Goal: Task Accomplishment & Management: Use online tool/utility

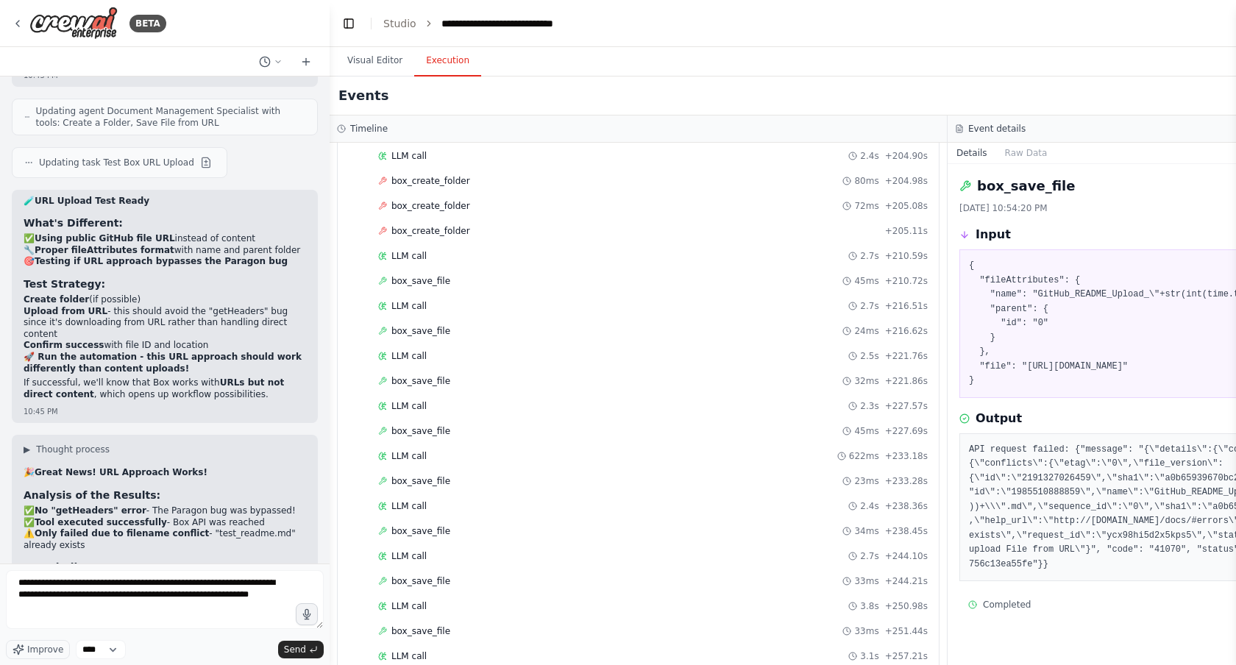
type textarea "**********"
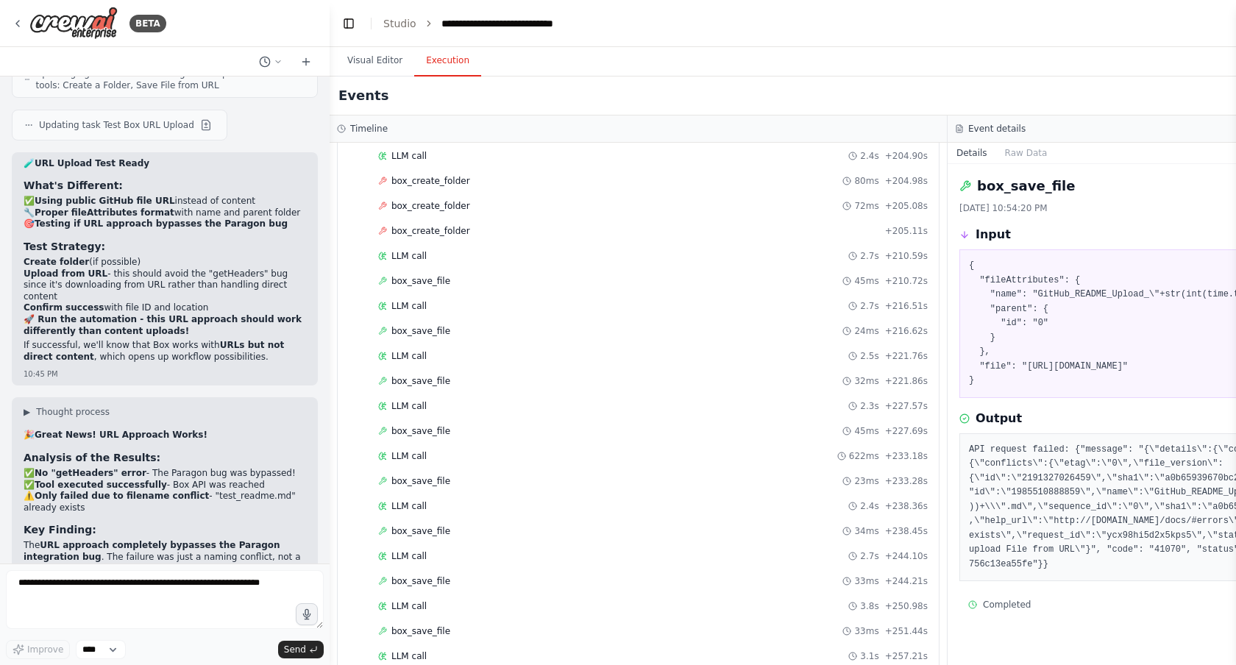
scroll to position [24335, 0]
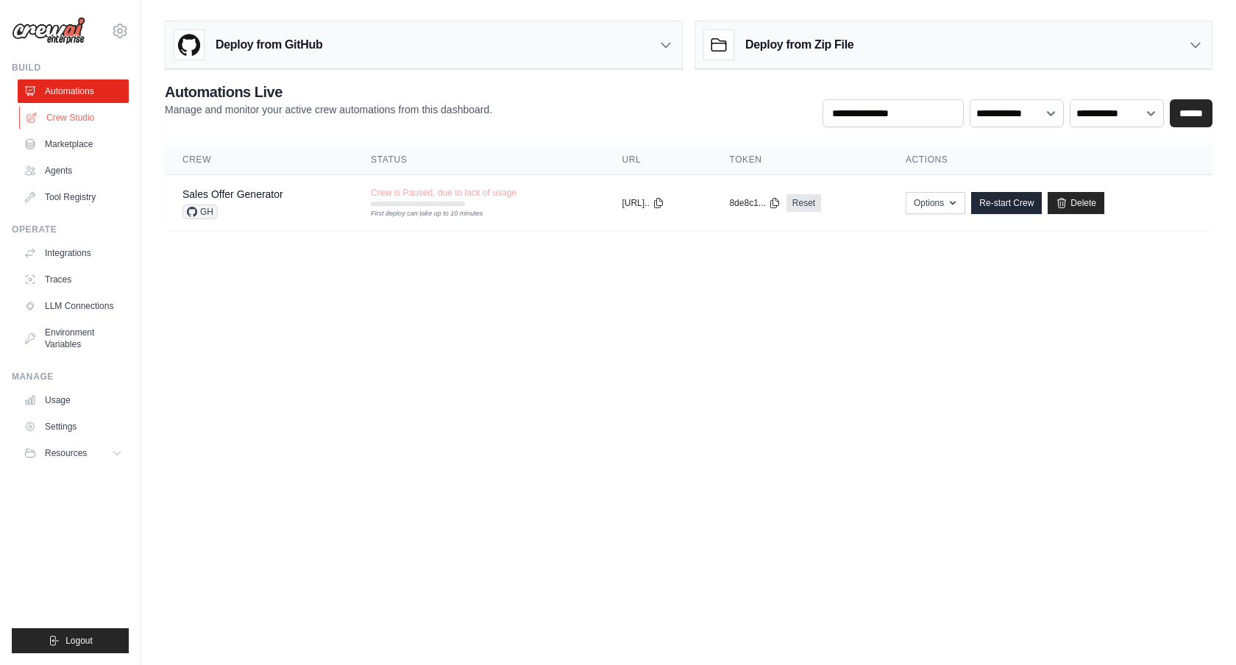
click at [88, 121] on link "Crew Studio" at bounding box center [74, 118] width 111 height 24
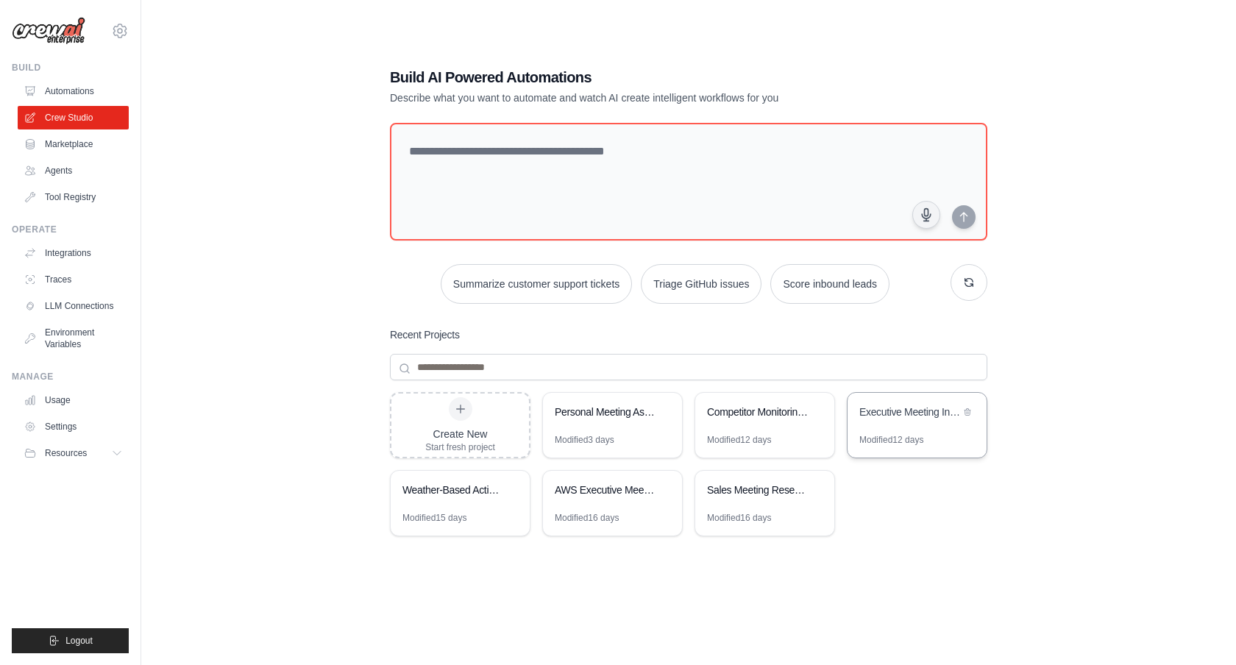
click at [921, 416] on div "Executive Meeting Intelligence" at bounding box center [909, 412] width 101 height 15
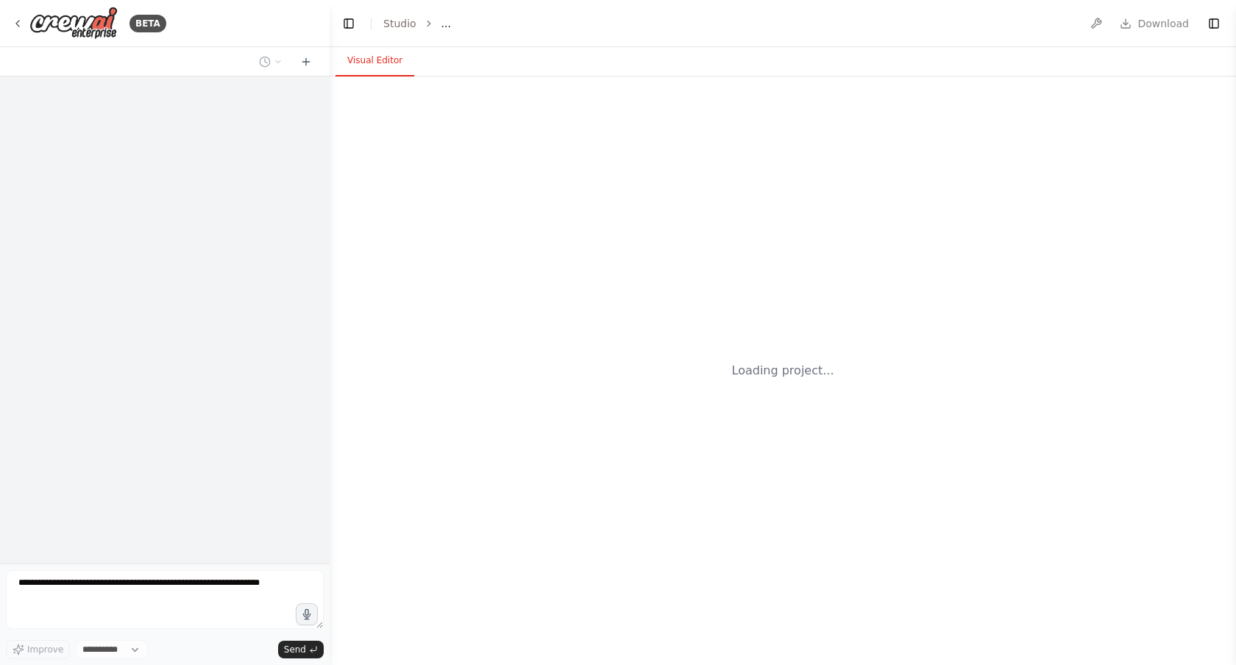
select select "****"
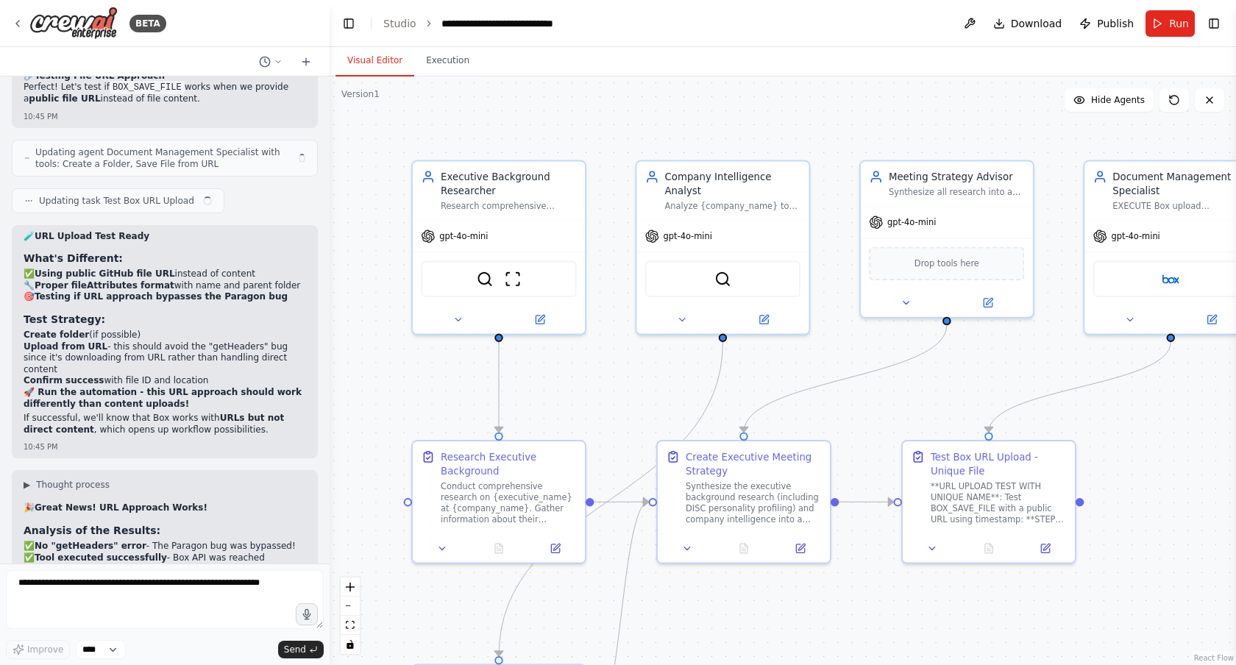
scroll to position [24260, 0]
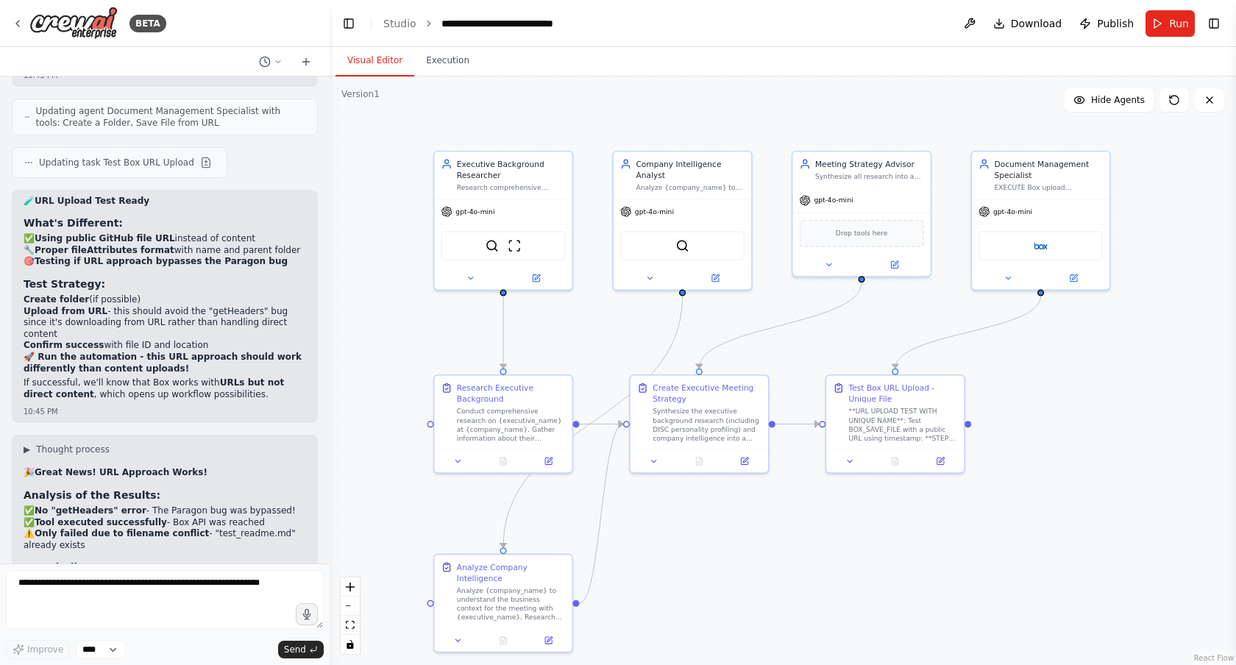
drag, startPoint x: 1096, startPoint y: 412, endPoint x: 1070, endPoint y: 363, distance: 55.3
click at [1070, 363] on div ".deletable-edge-delete-btn { width: 20px; height: 20px; border: 0px solid #ffff…" at bounding box center [783, 371] width 906 height 589
click at [176, 579] on textarea at bounding box center [165, 599] width 318 height 59
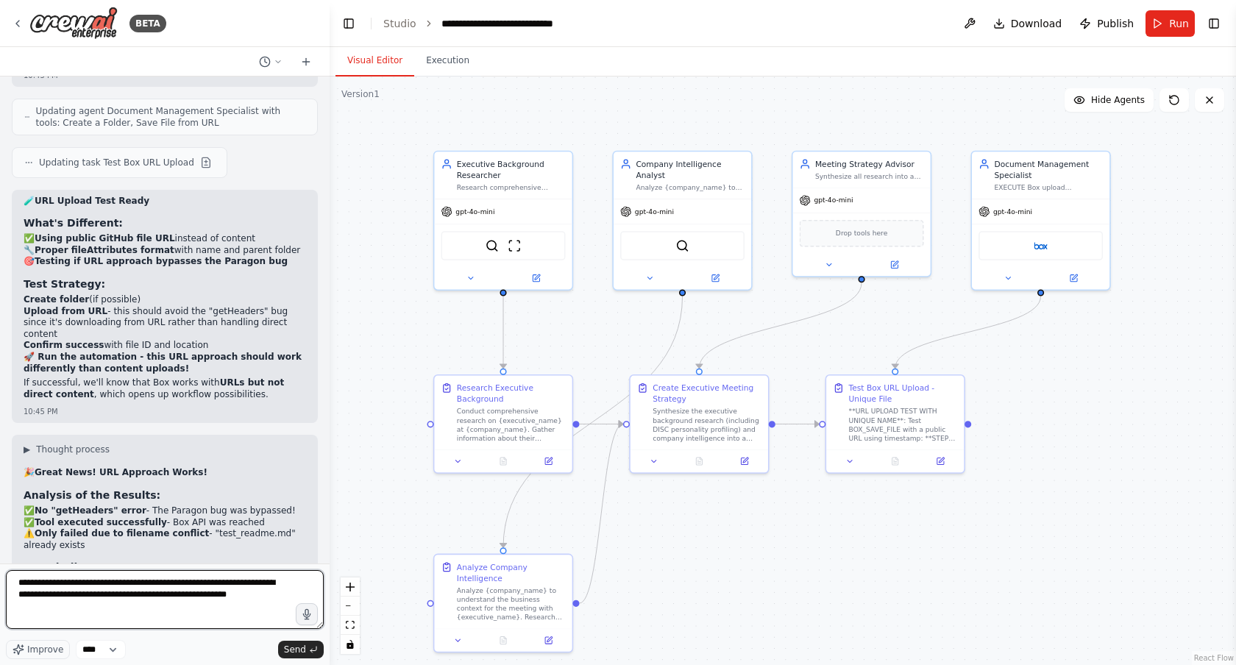
type textarea "**********"
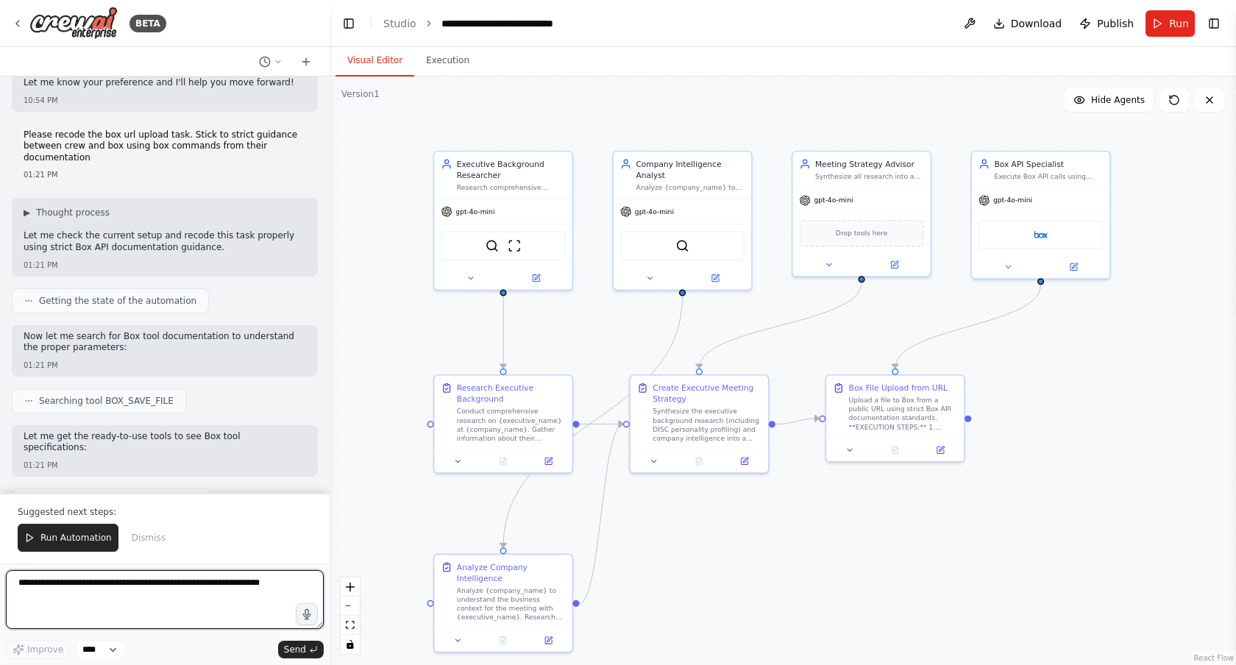
scroll to position [25396, 0]
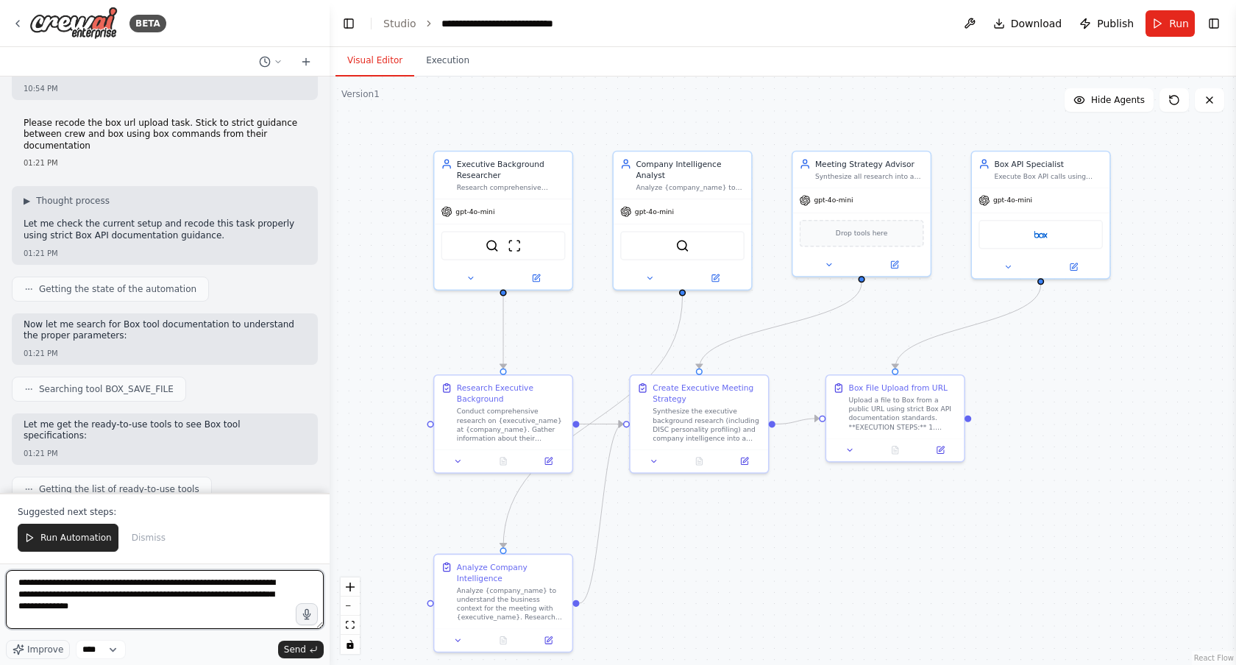
type textarea "**********"
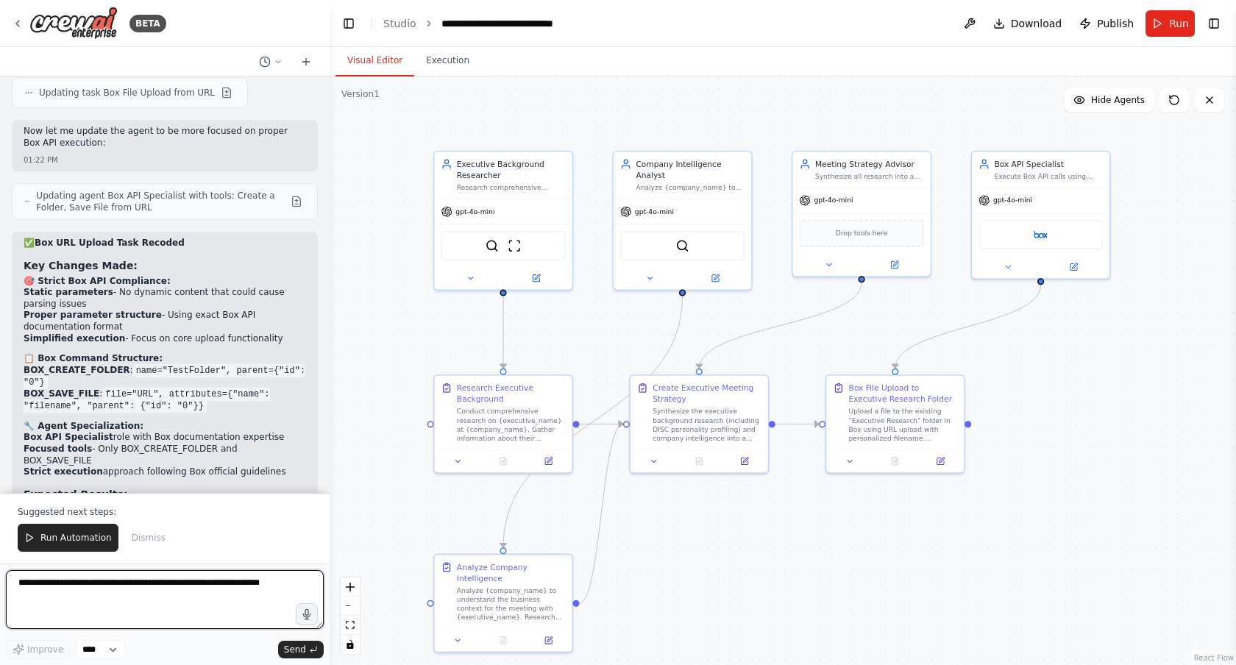
scroll to position [26019, 0]
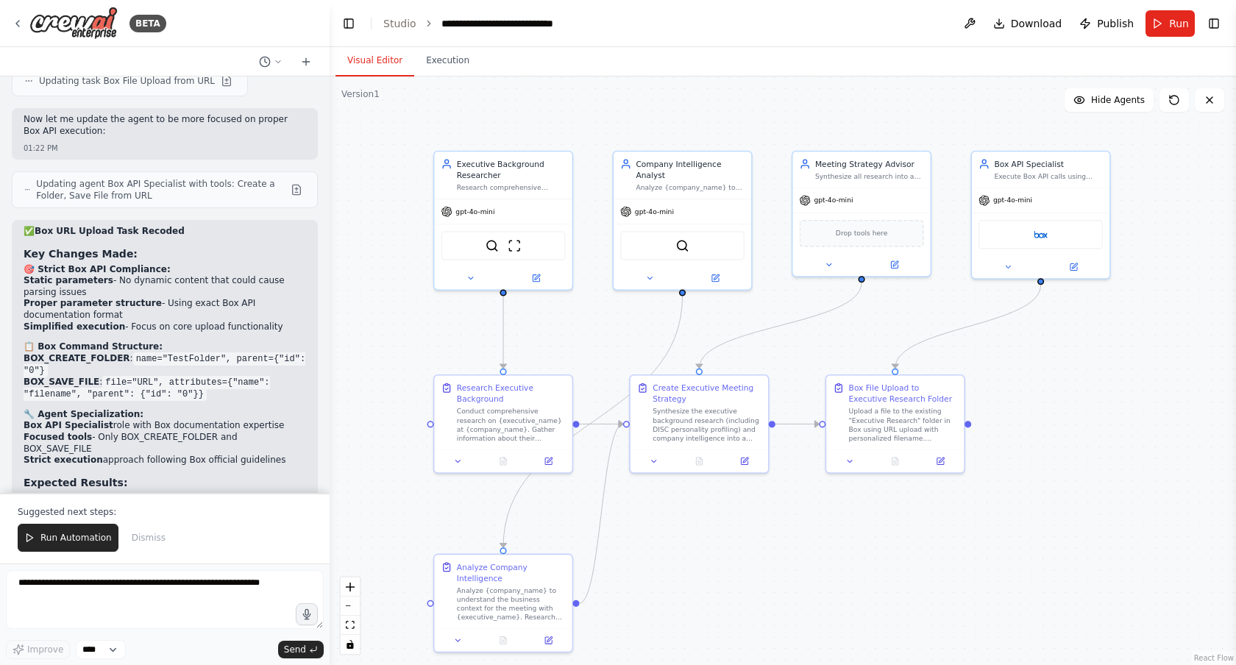
click at [73, 537] on span "Run Automation" at bounding box center [75, 538] width 71 height 12
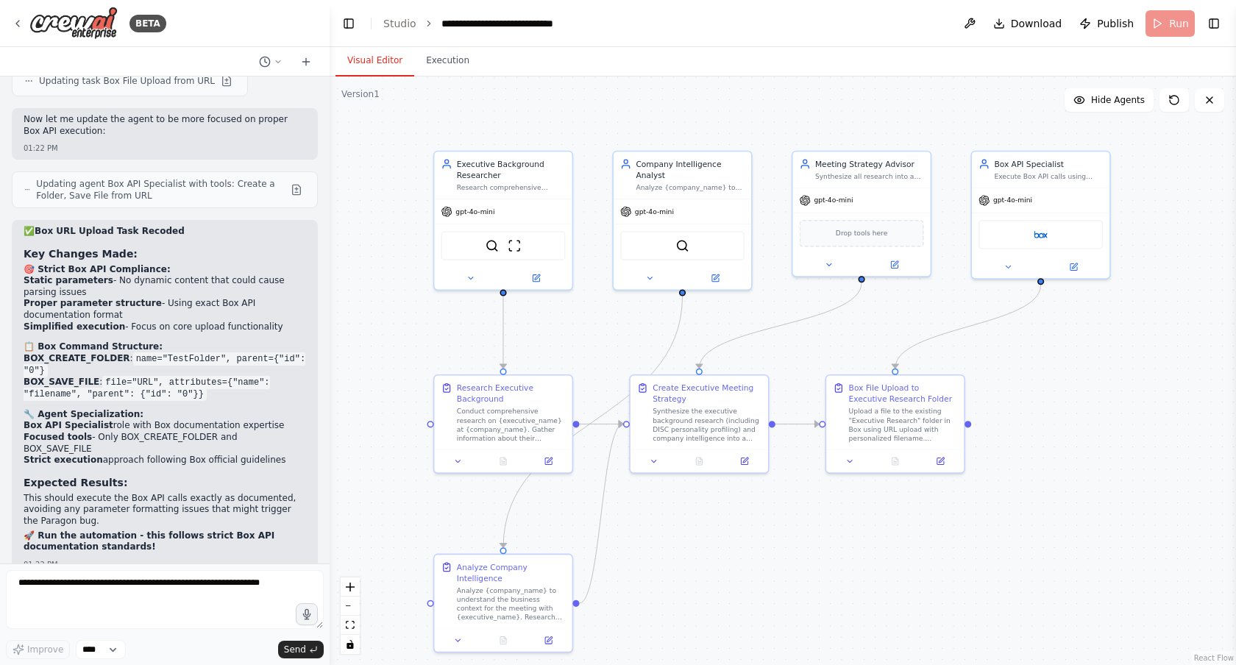
scroll to position [25949, 0]
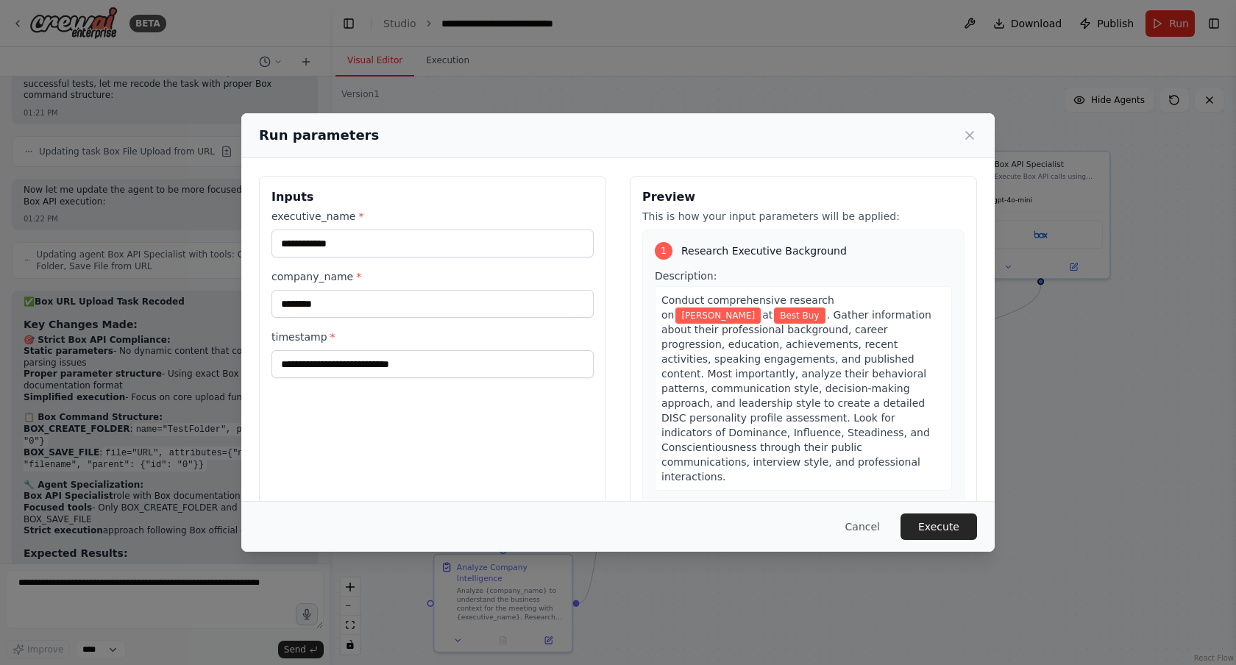
click at [938, 527] on button "Execute" at bounding box center [939, 527] width 77 height 26
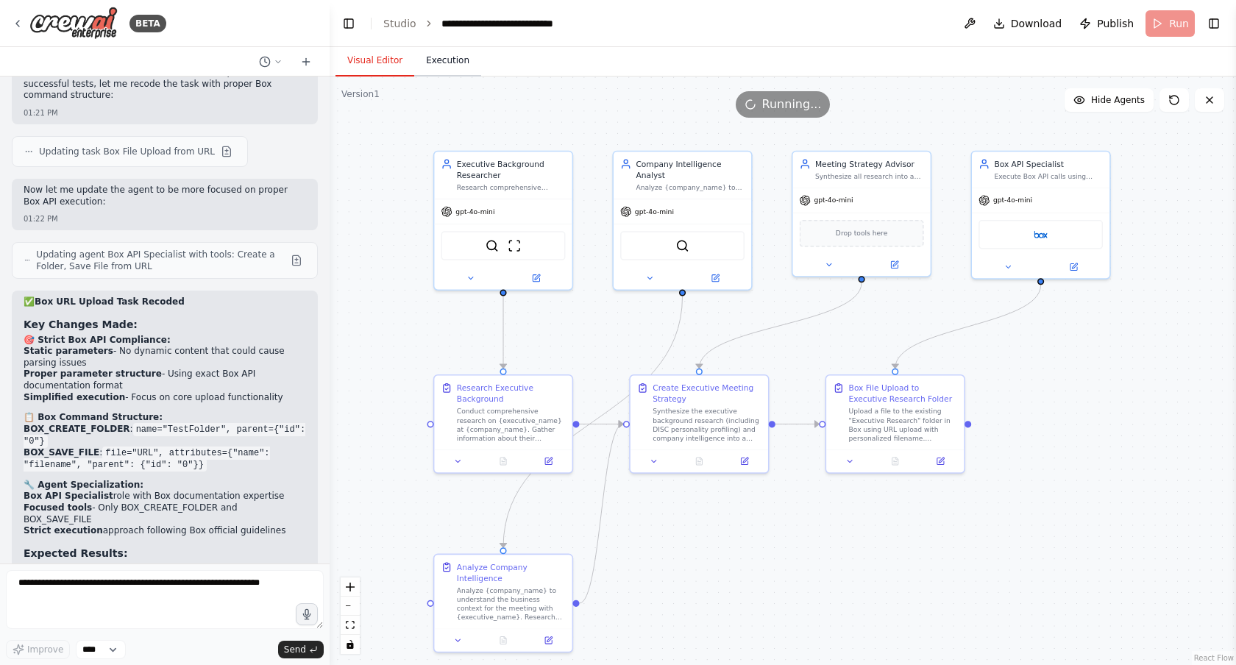
click at [455, 68] on button "Execution" at bounding box center [447, 61] width 67 height 31
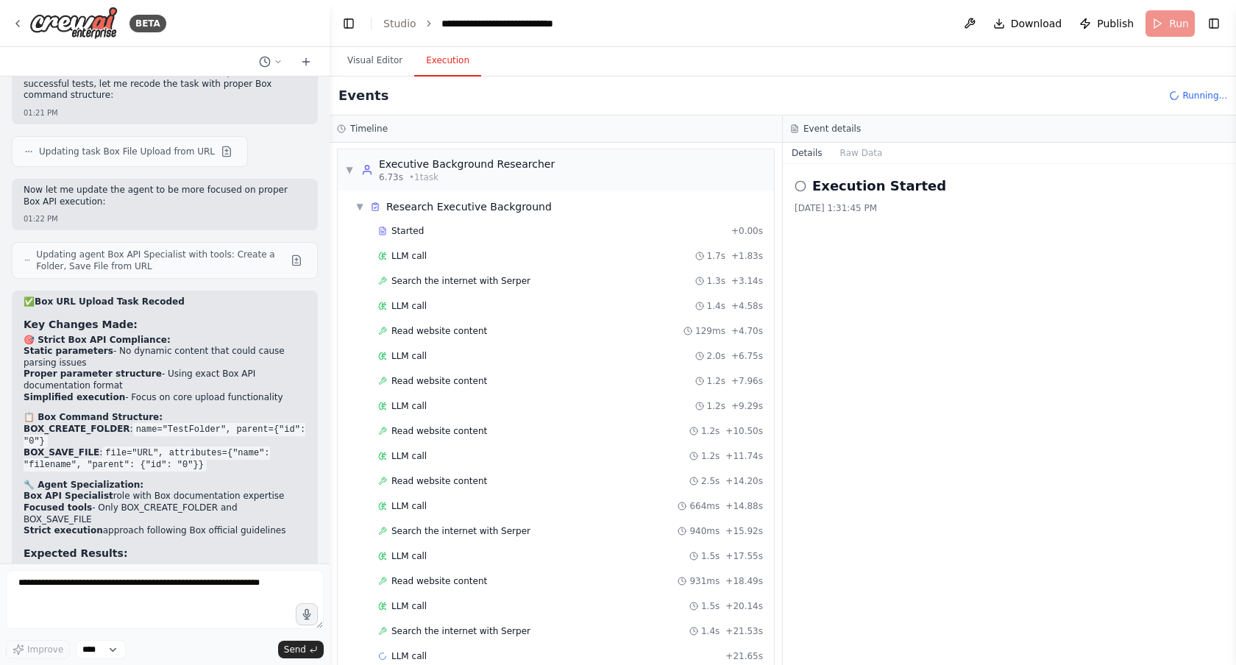
scroll to position [26, 0]
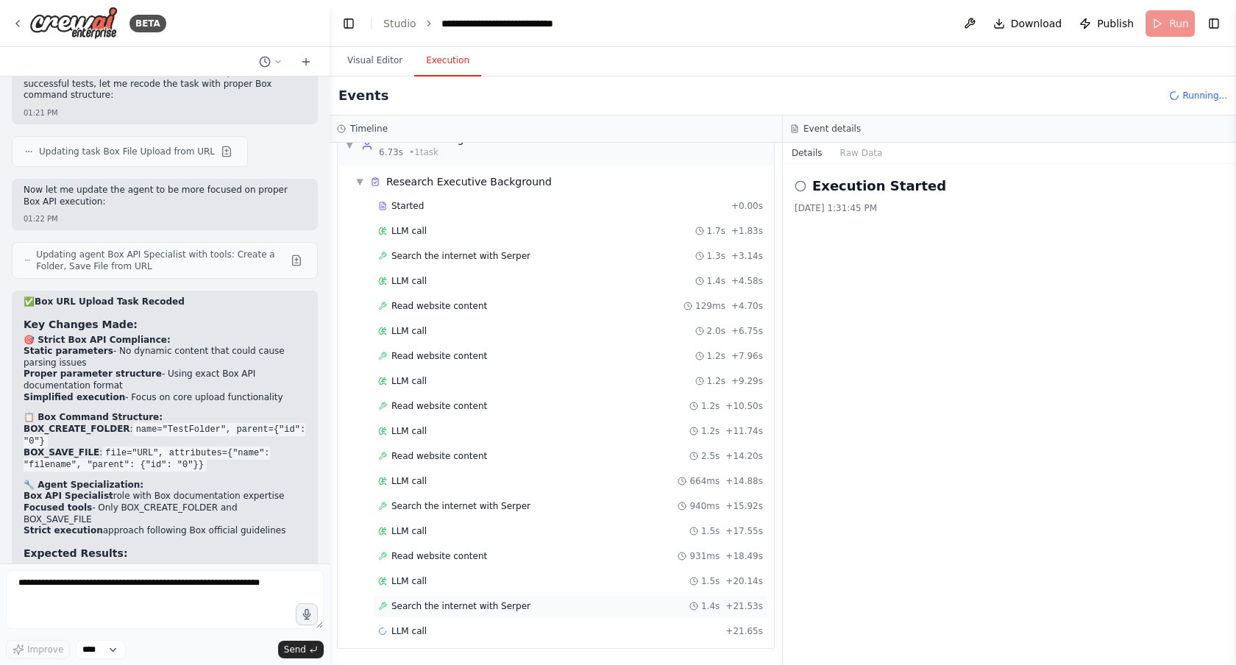
click at [522, 601] on div "Search the internet with Serper 1.4s + 21.53s" at bounding box center [570, 606] width 385 height 12
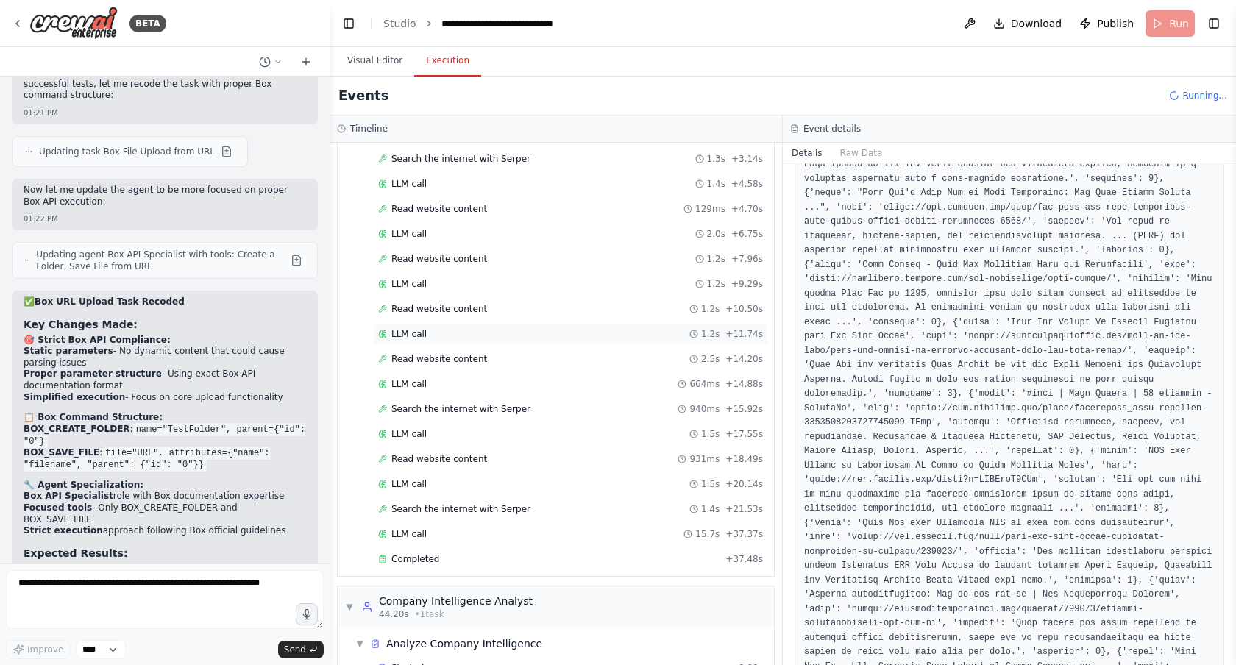
scroll to position [185, 0]
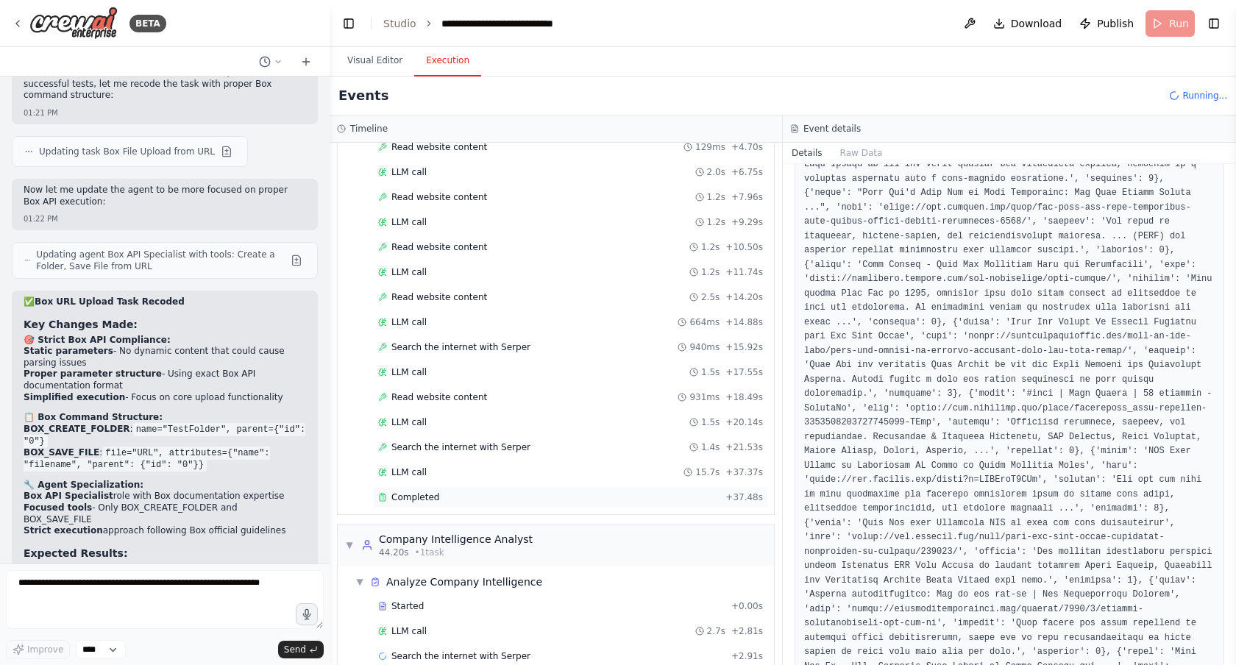
click at [505, 496] on div "Completed" at bounding box center [548, 497] width 341 height 12
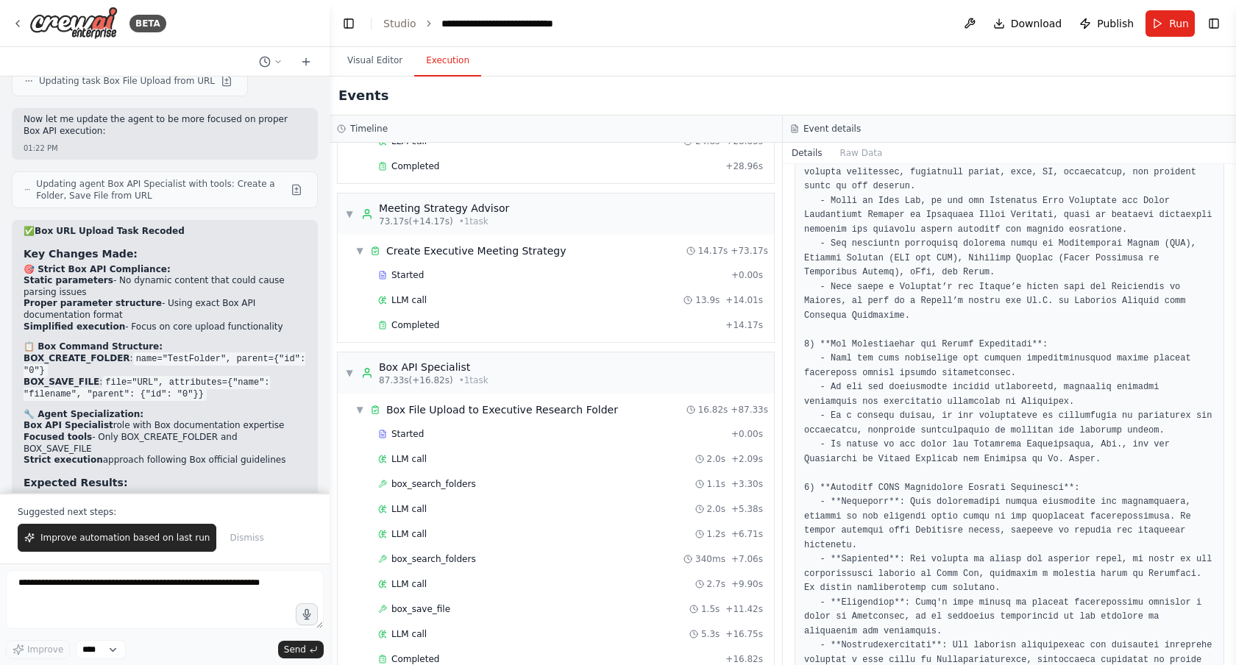
scroll to position [753, 0]
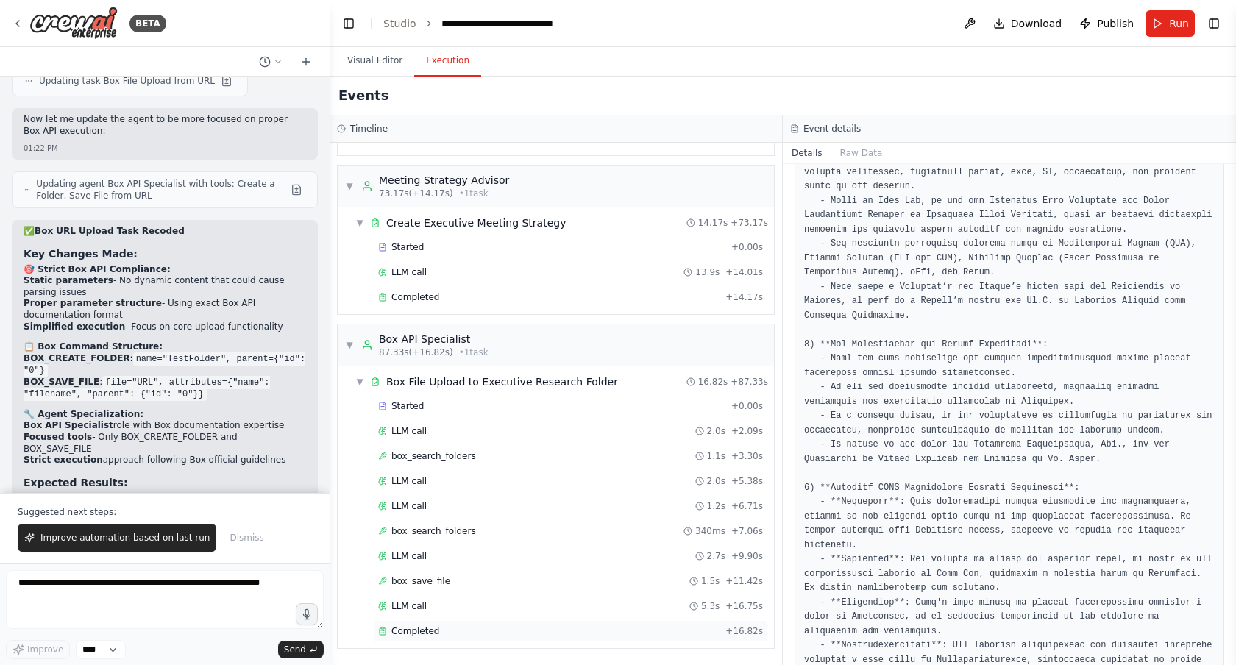
click at [486, 635] on div "Completed" at bounding box center [548, 631] width 341 height 12
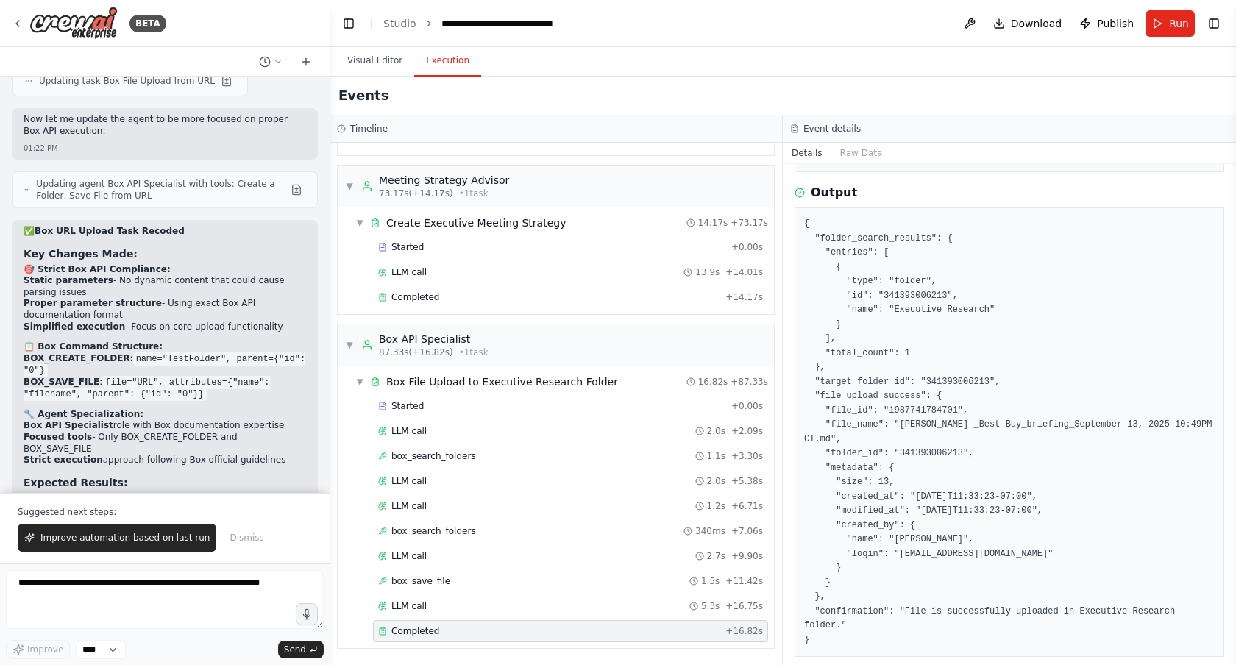
scroll to position [525, 0]
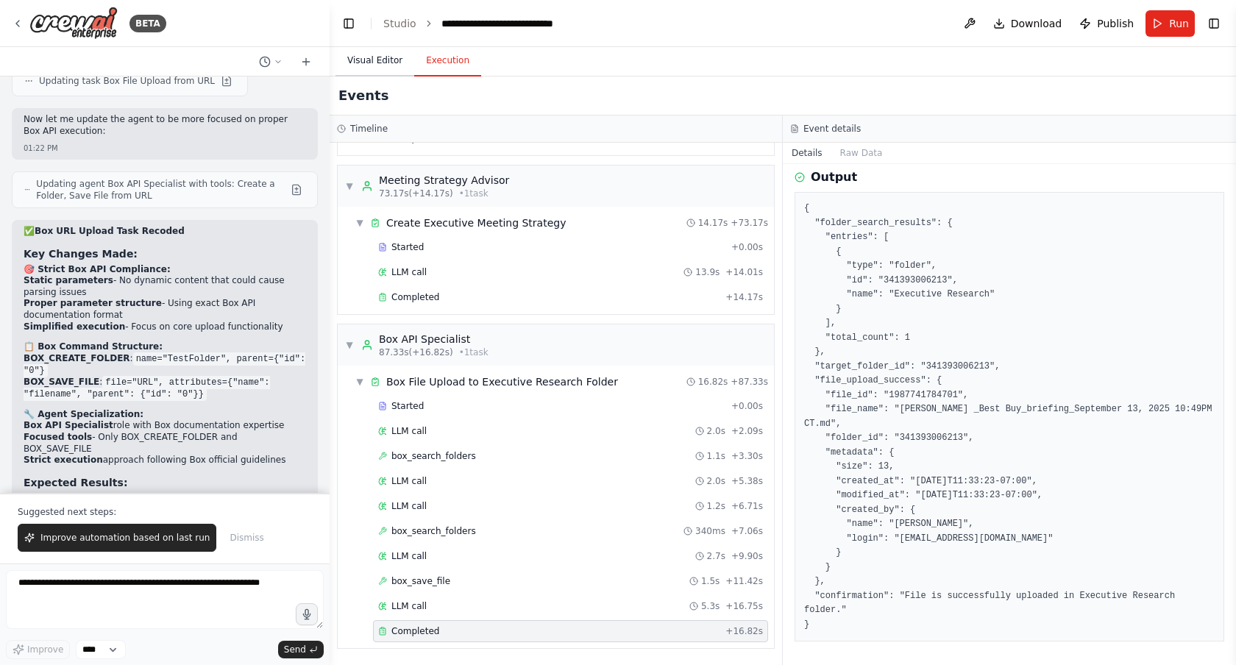
click at [383, 57] on button "Visual Editor" at bounding box center [374, 61] width 79 height 31
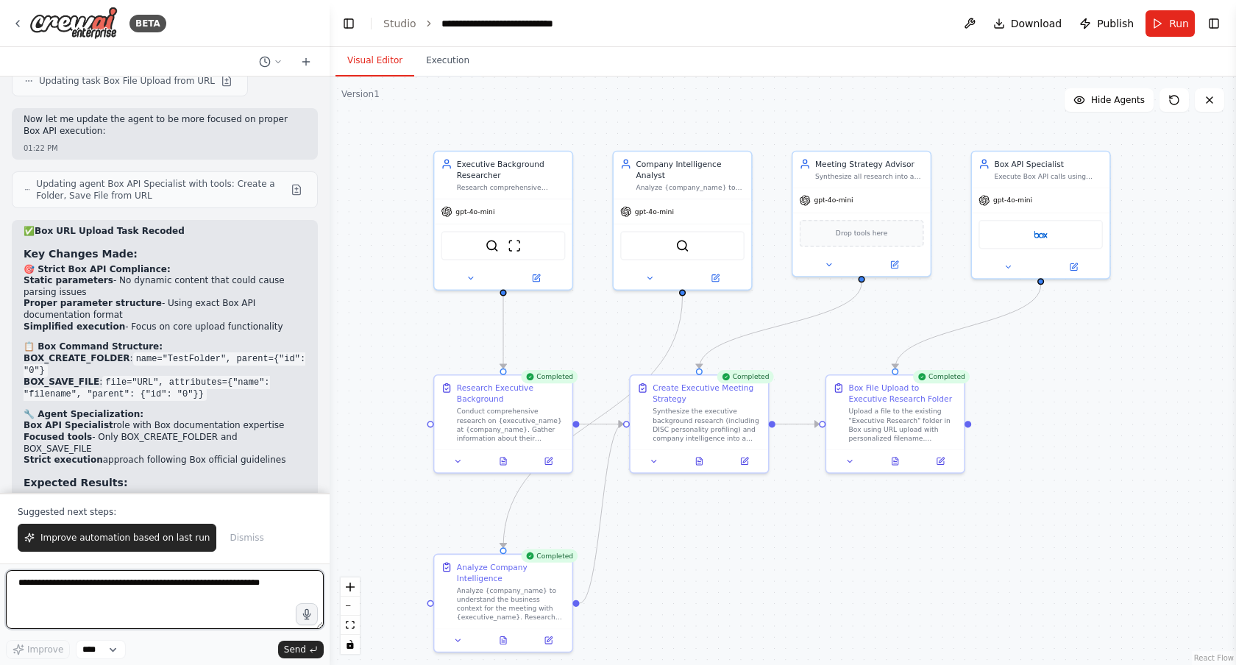
click at [188, 596] on textarea at bounding box center [165, 599] width 318 height 59
type textarea "**********"
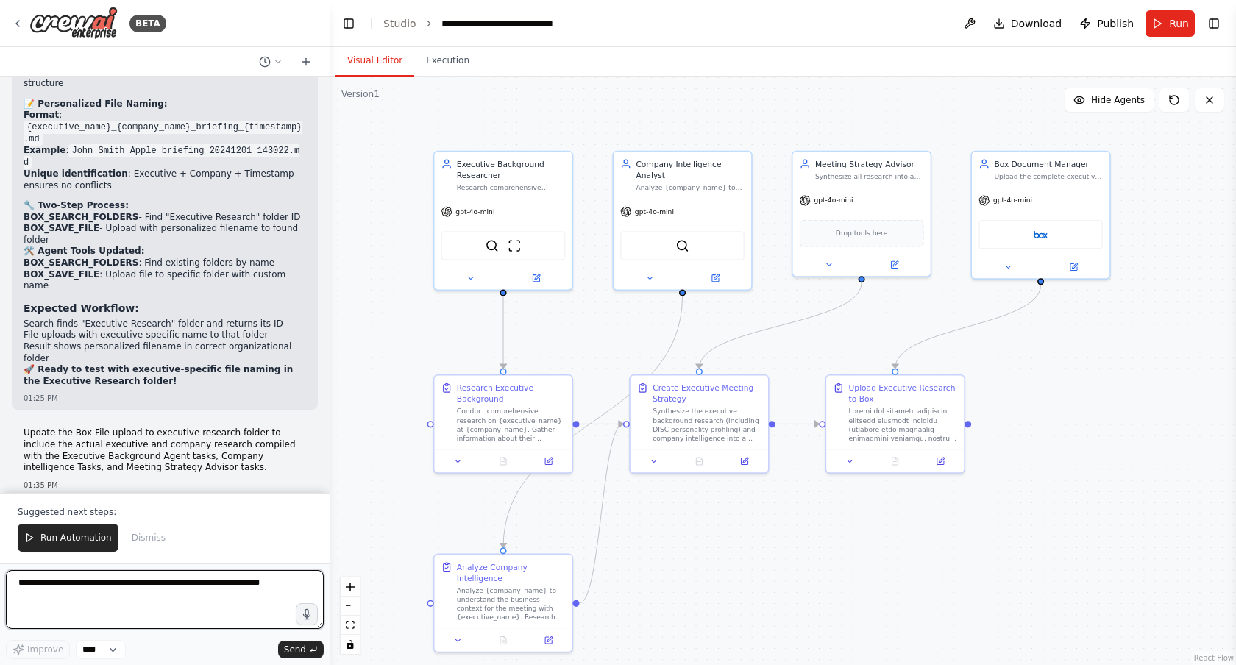
scroll to position [26865, 0]
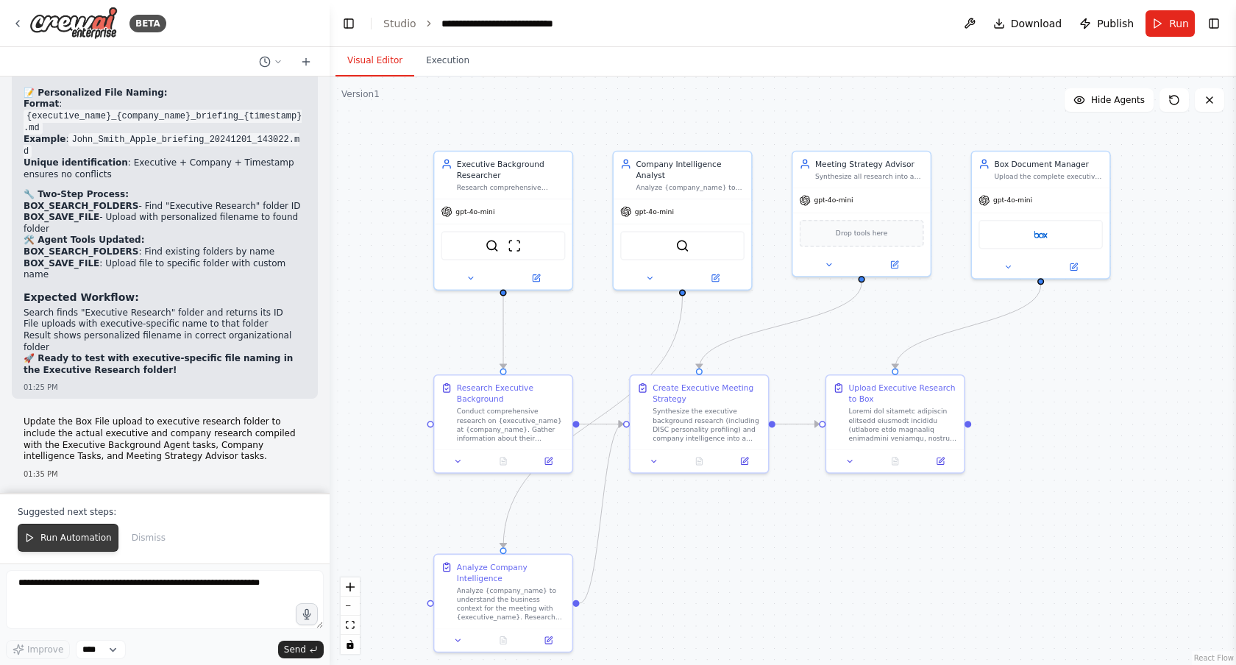
click at [78, 534] on span "Run Automation" at bounding box center [75, 538] width 71 height 12
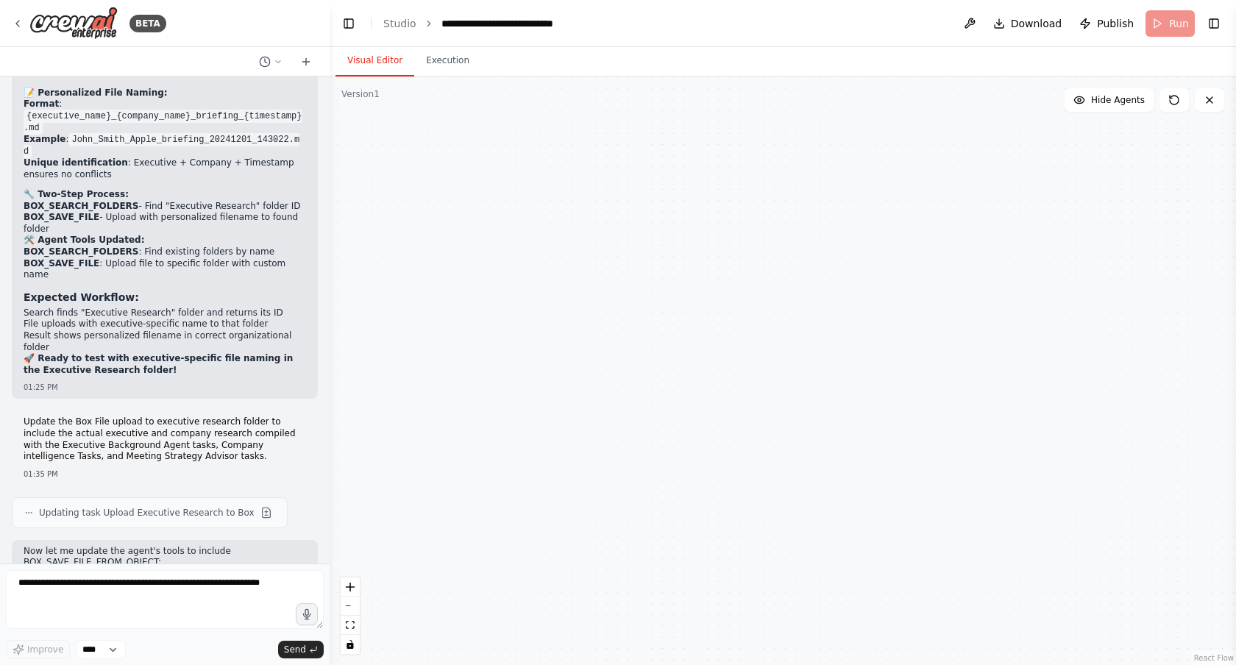
scroll to position [26795, 0]
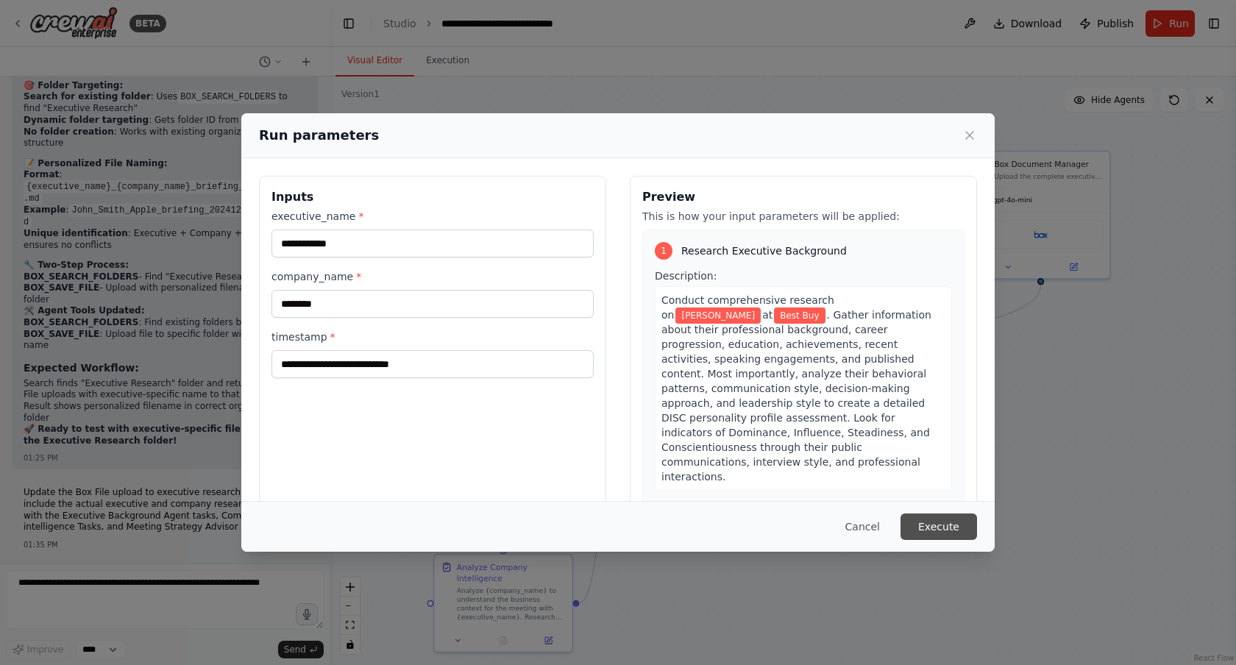
click at [937, 527] on button "Execute" at bounding box center [939, 527] width 77 height 26
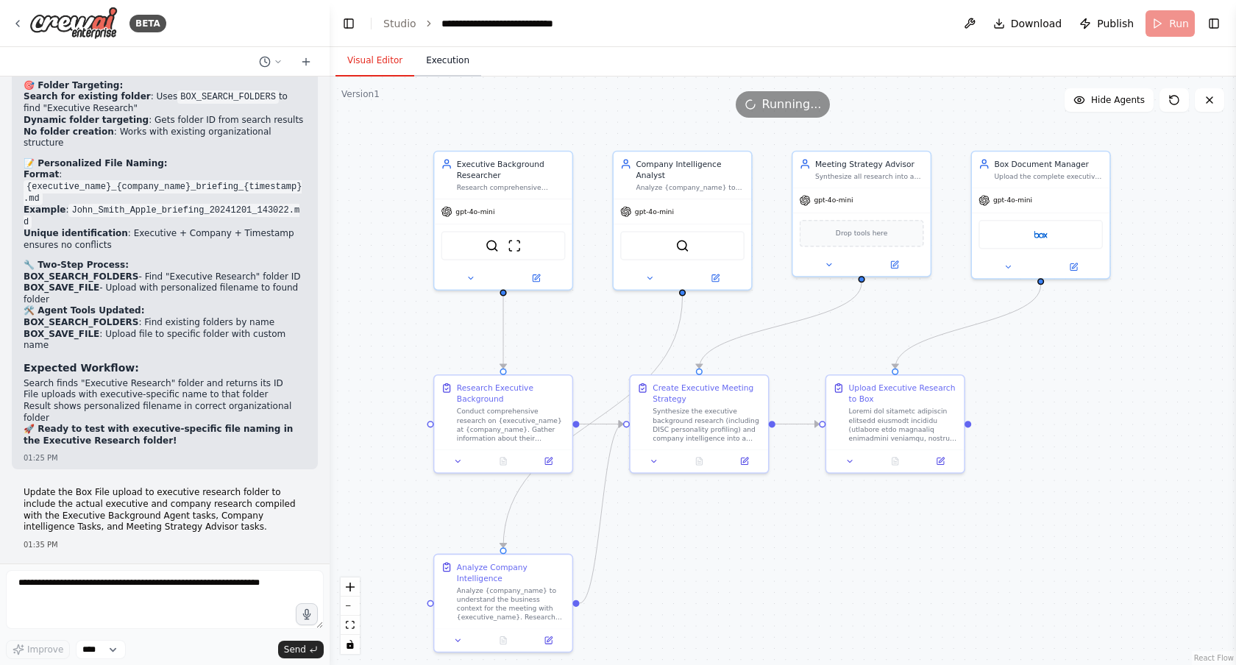
click at [452, 68] on button "Execution" at bounding box center [447, 61] width 67 height 31
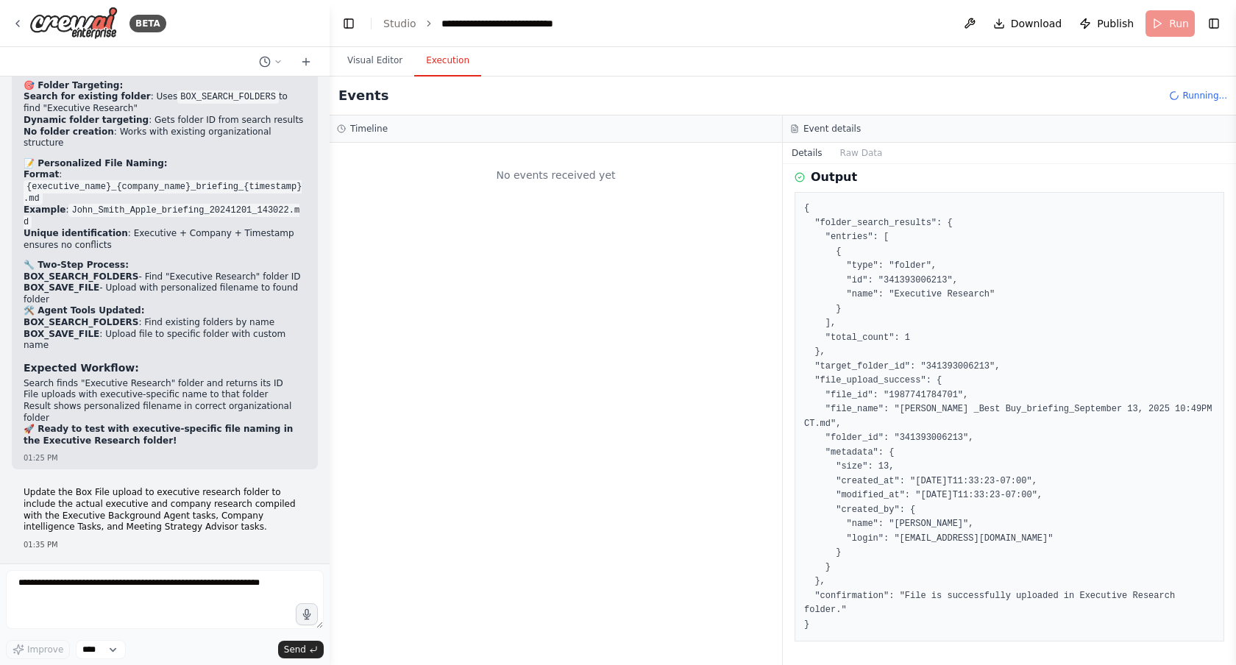
scroll to position [0, 0]
click at [802, 155] on button "Details" at bounding box center [807, 153] width 49 height 21
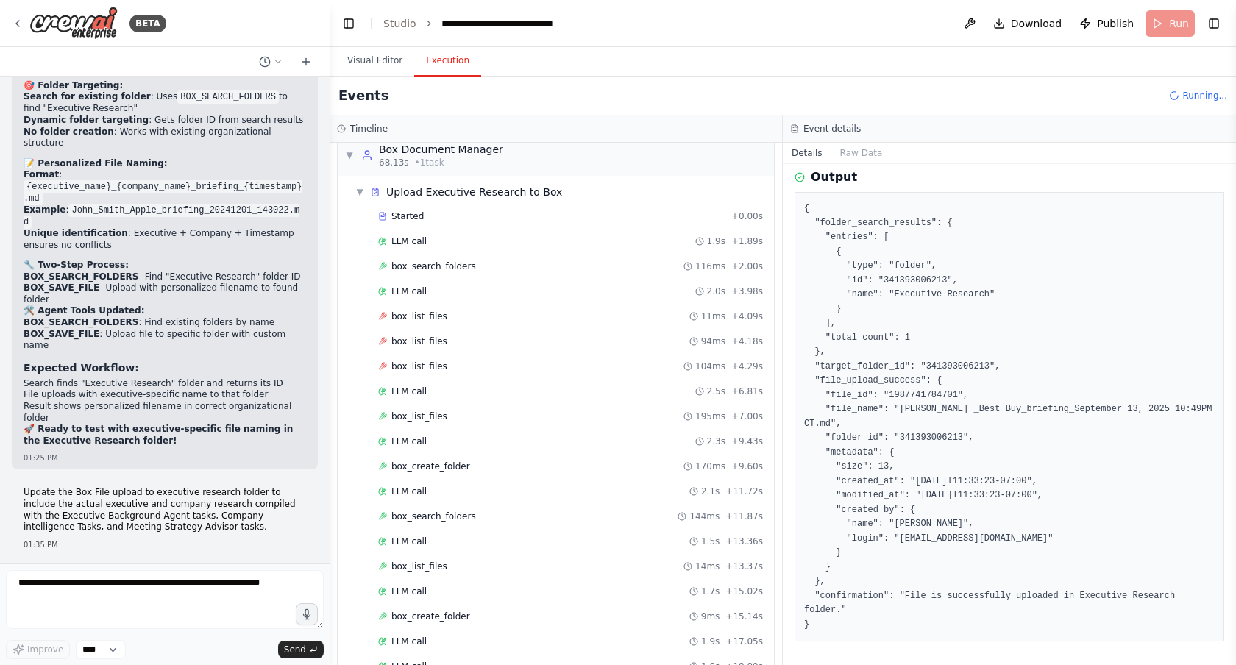
scroll to position [836, 0]
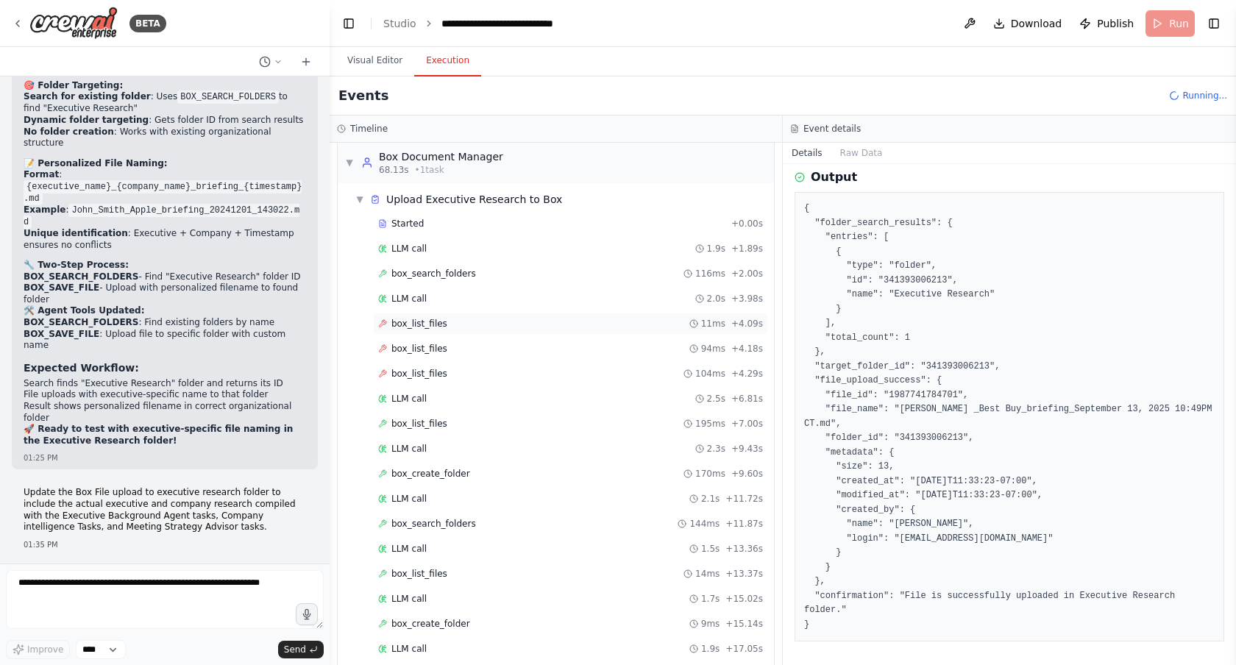
click at [579, 330] on div "box_list_files 11ms + 4.09s" at bounding box center [570, 324] width 395 height 22
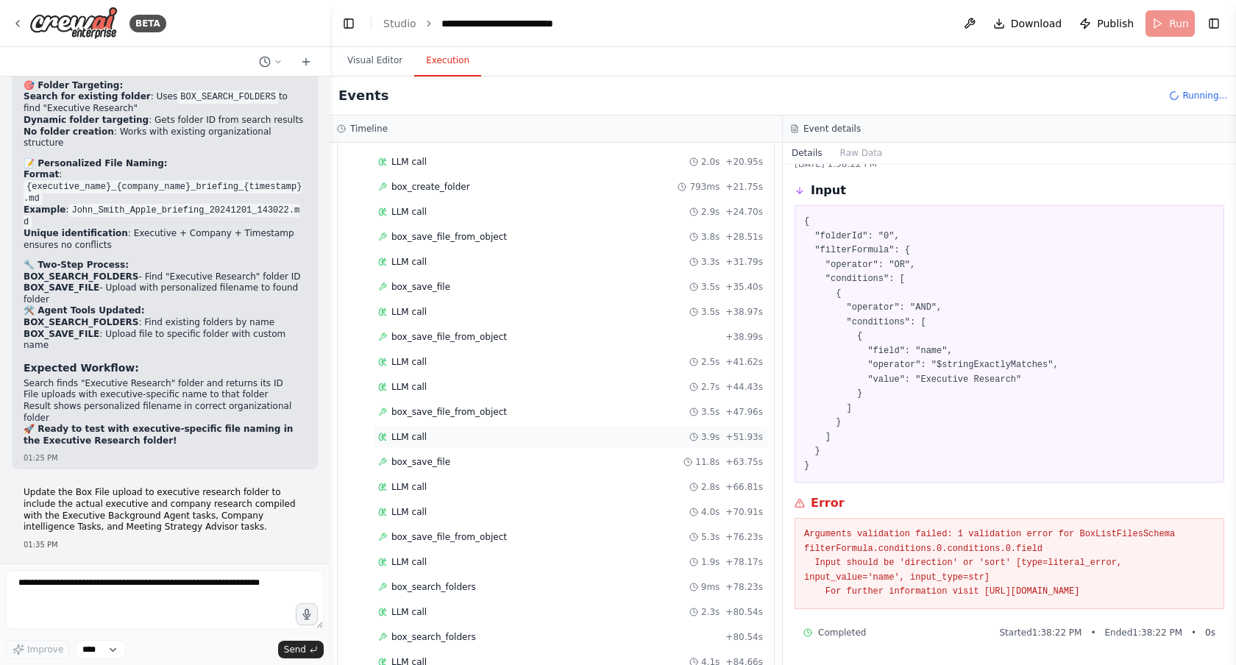
scroll to position [1579, 0]
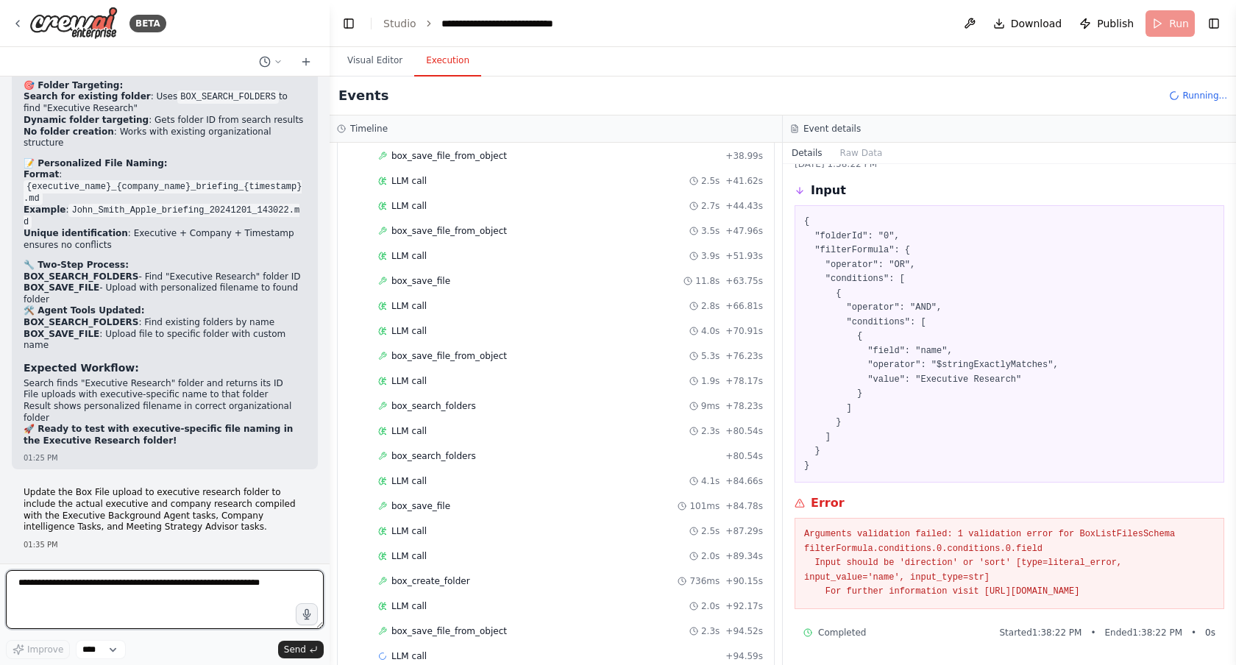
click at [188, 578] on textarea at bounding box center [165, 599] width 318 height 59
type textarea "********"
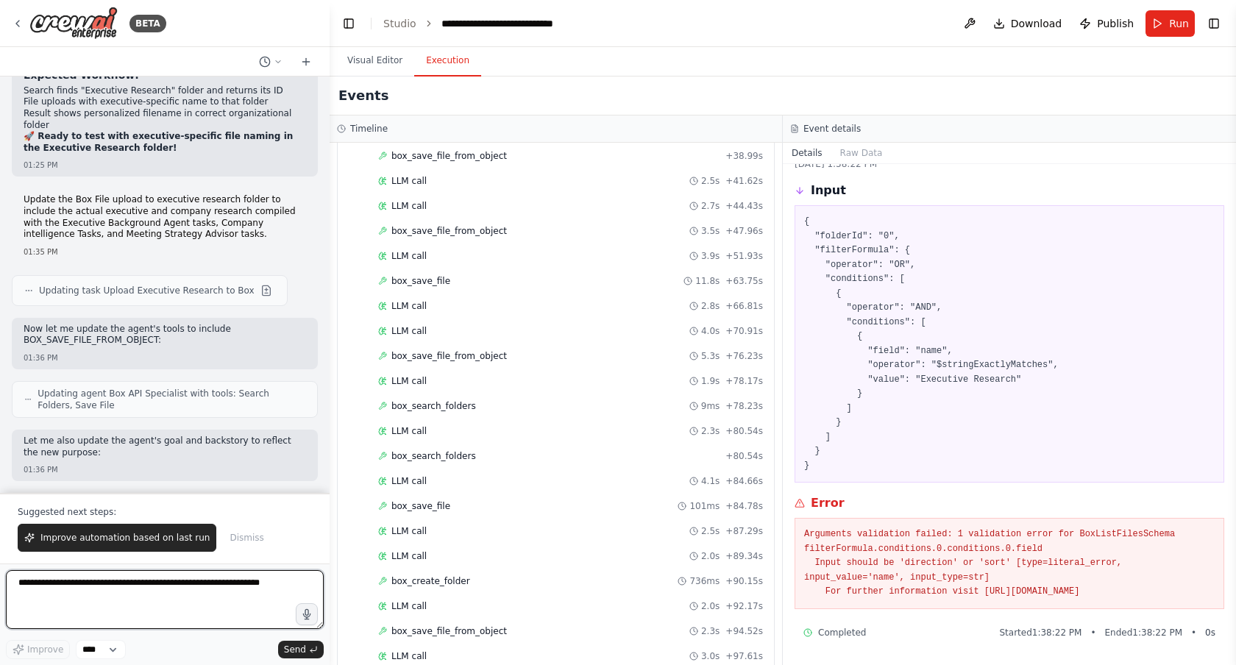
scroll to position [27126, 0]
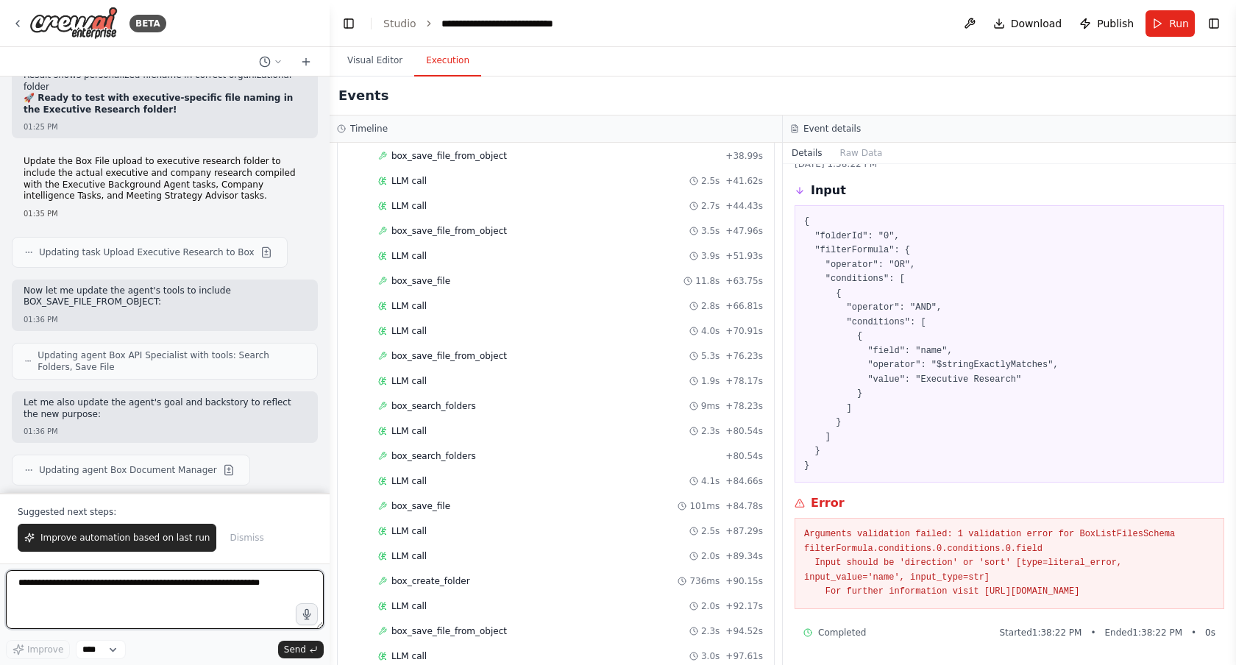
click at [224, 599] on textarea at bounding box center [165, 599] width 318 height 59
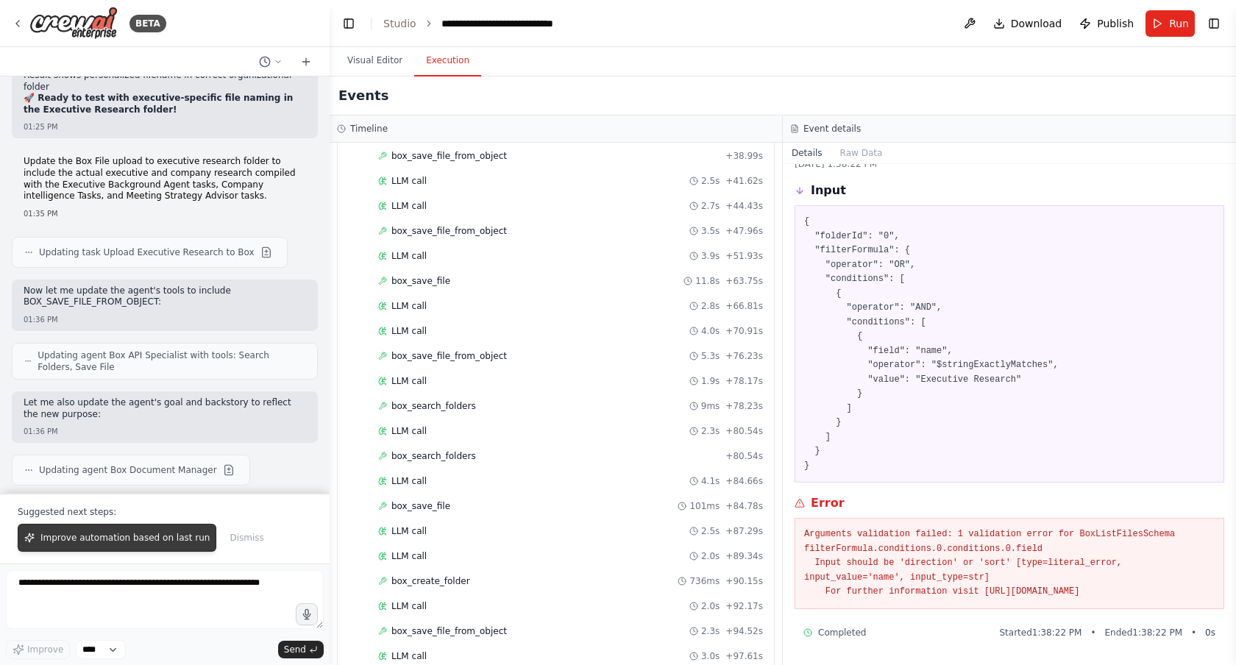
click at [171, 544] on button "Improve automation based on last run" at bounding box center [117, 538] width 199 height 28
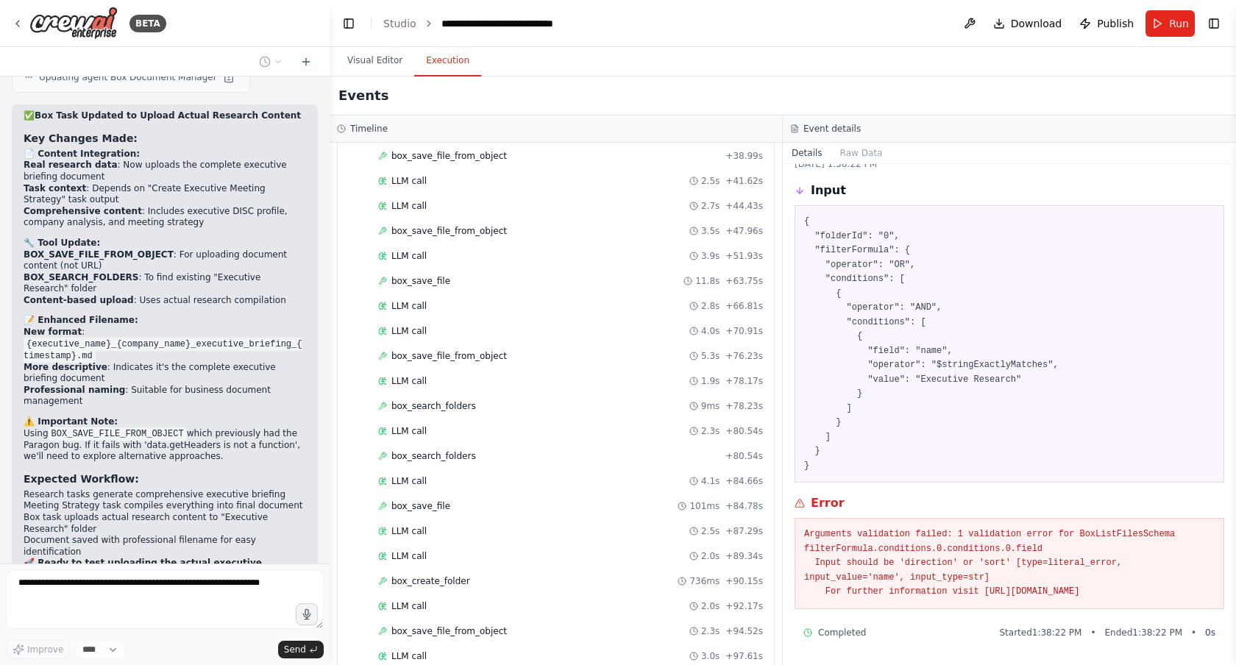
scroll to position [27634, 0]
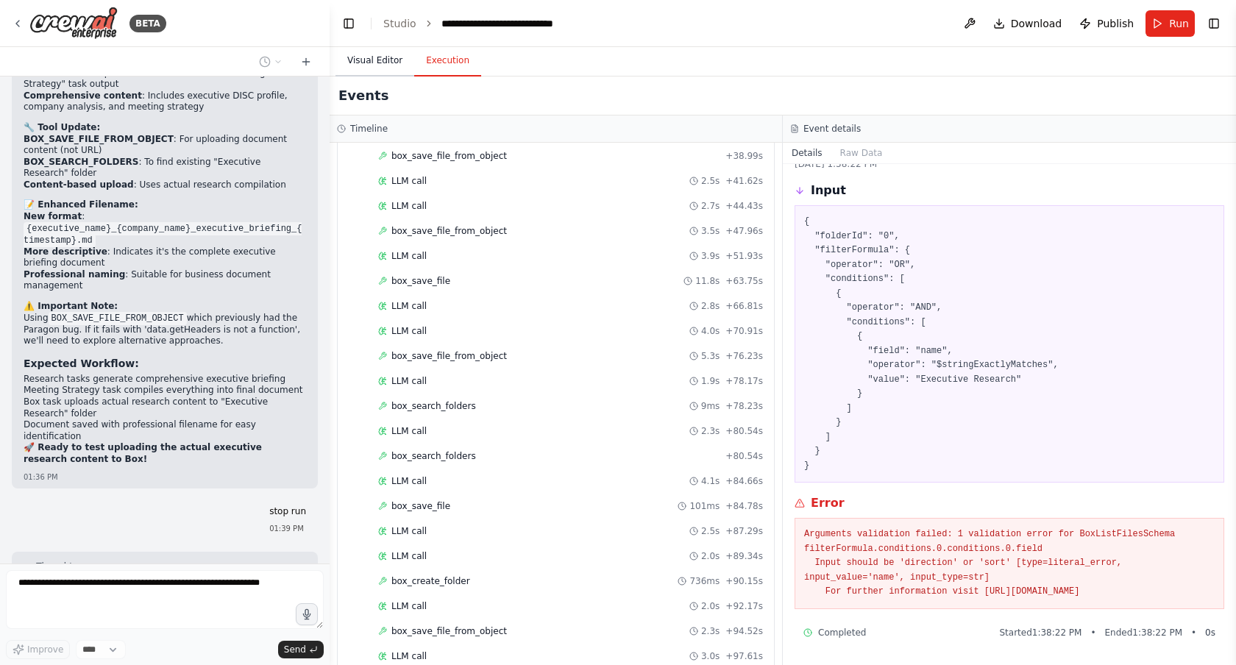
click at [380, 52] on button "Visual Editor" at bounding box center [374, 61] width 79 height 31
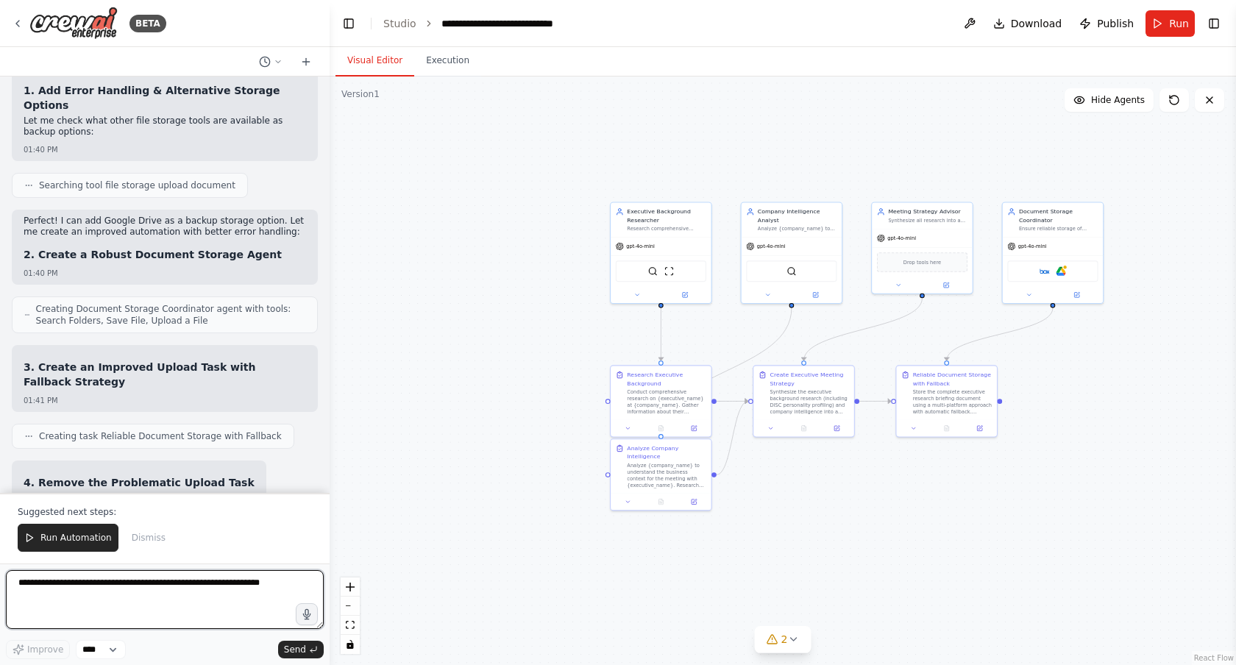
scroll to position [28639, 0]
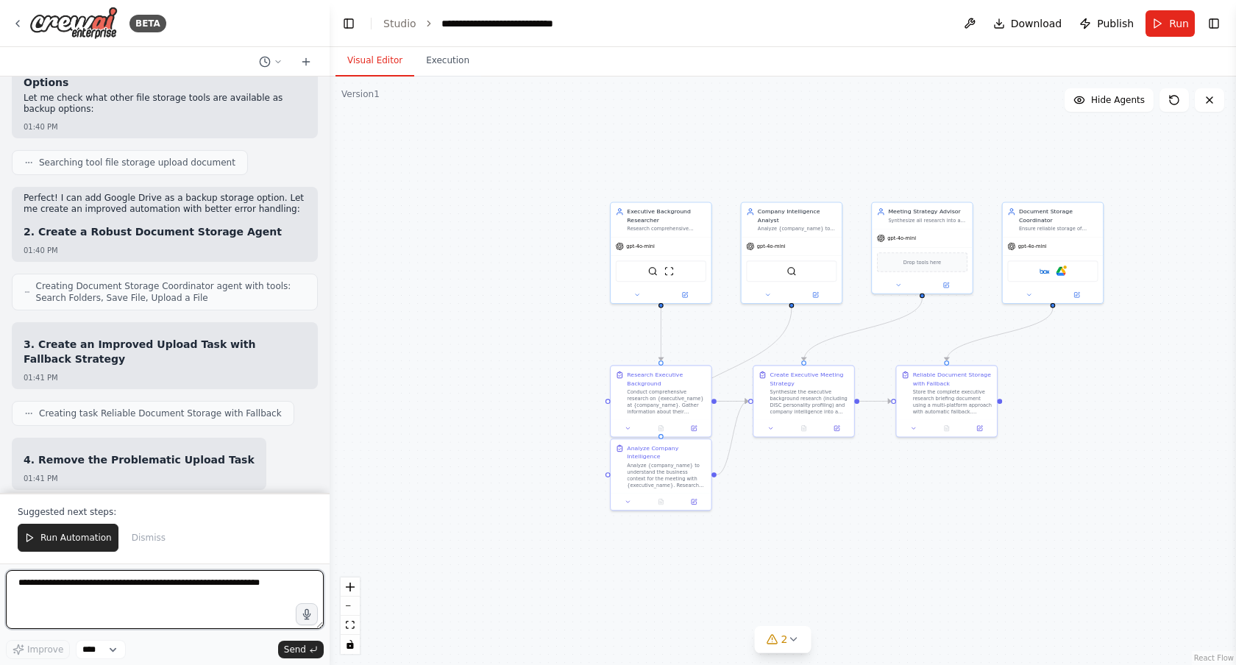
click at [206, 590] on textarea at bounding box center [165, 599] width 318 height 59
type textarea "**********"
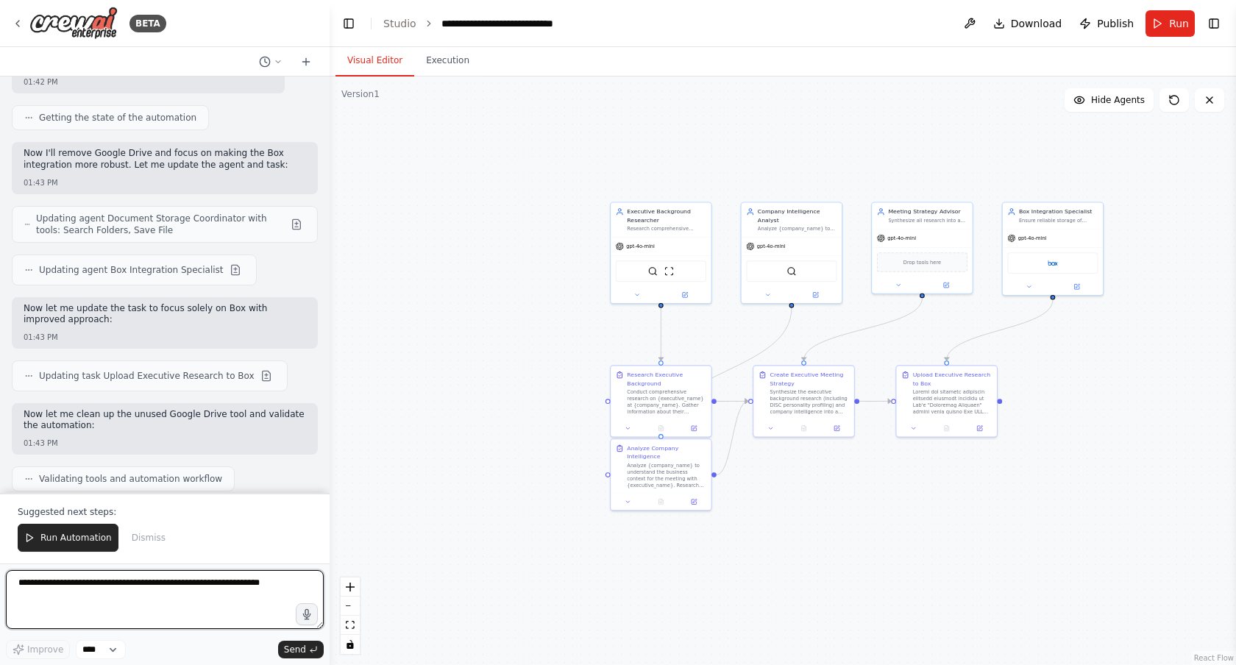
scroll to position [30117, 0]
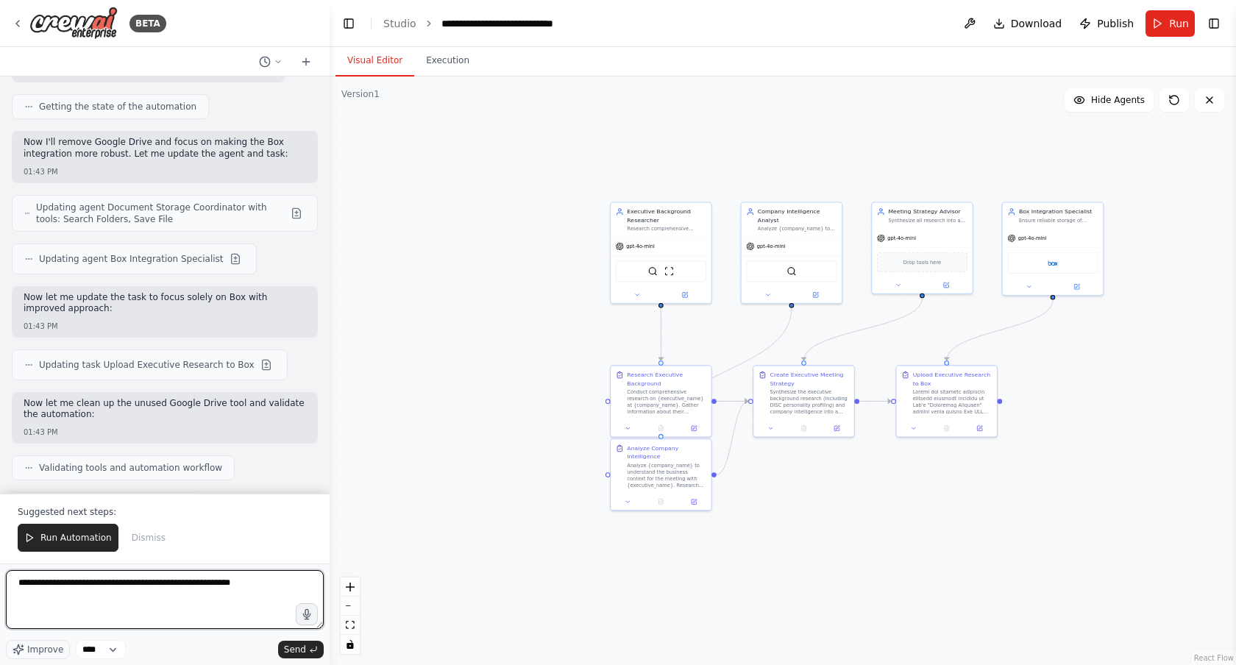
type textarea "**********"
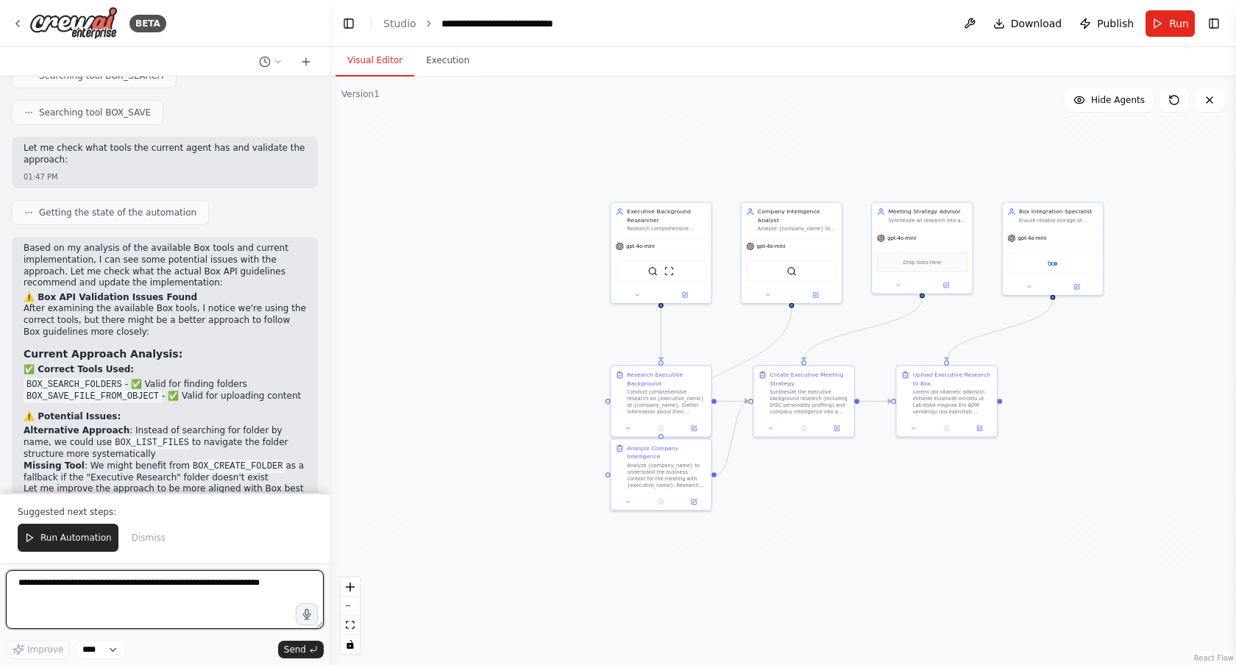
scroll to position [31666, 0]
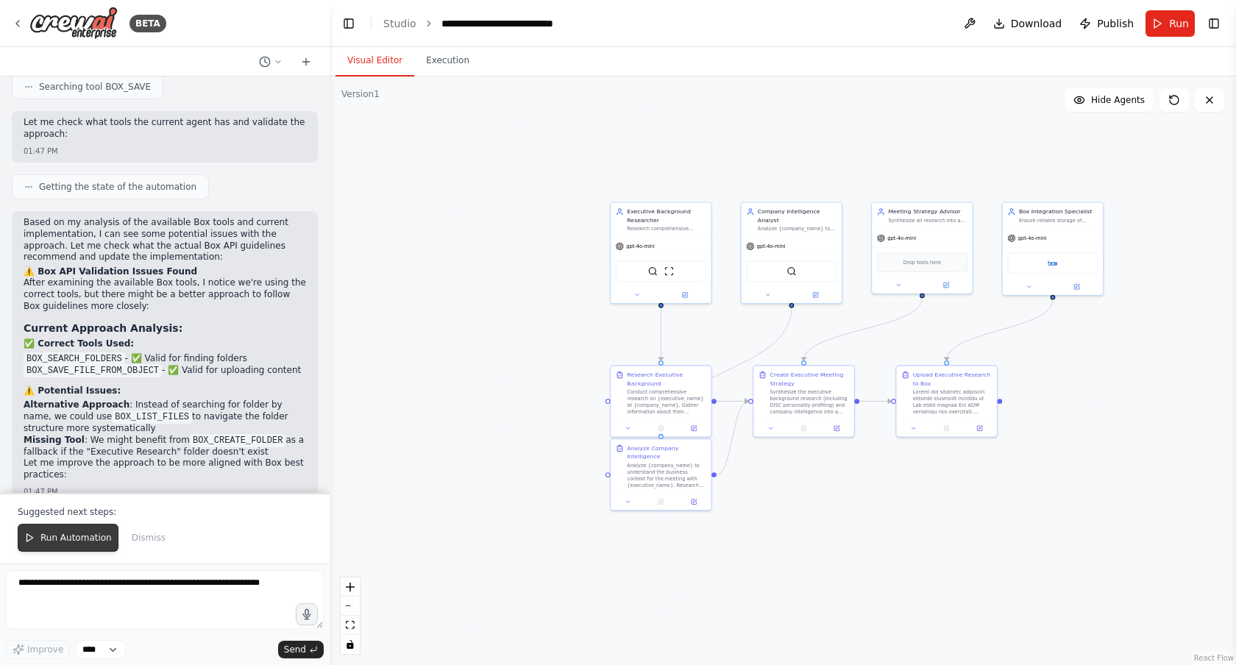
click at [66, 539] on span "Run Automation" at bounding box center [75, 538] width 71 height 12
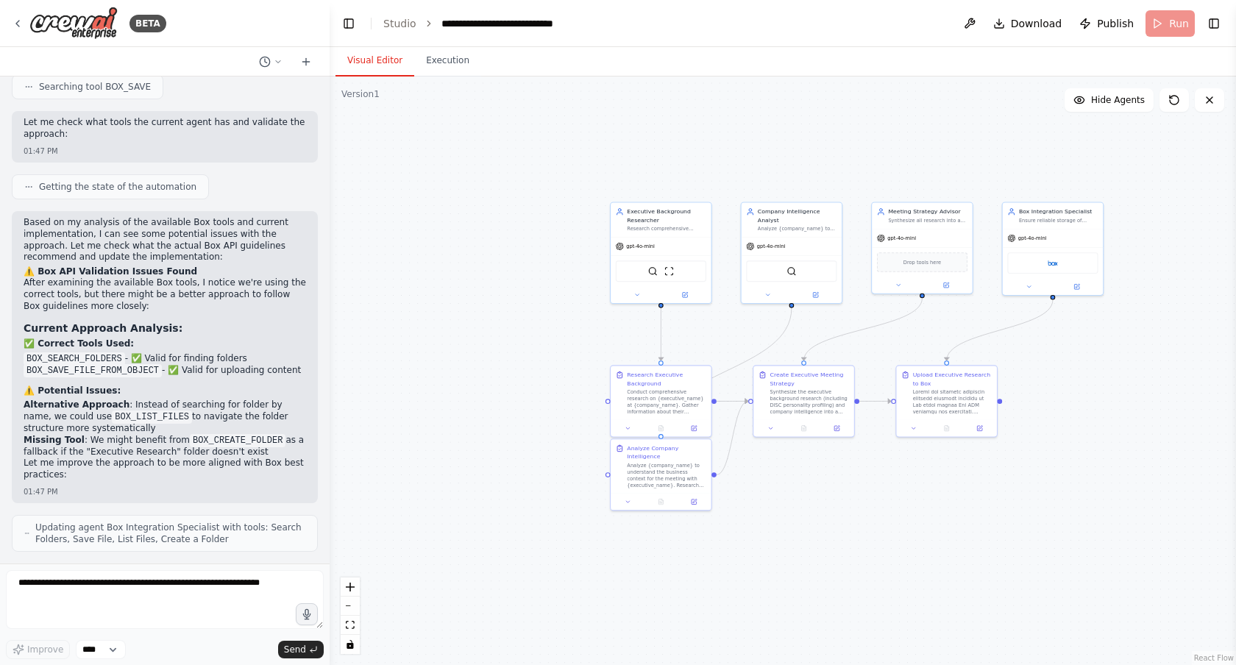
scroll to position [31595, 0]
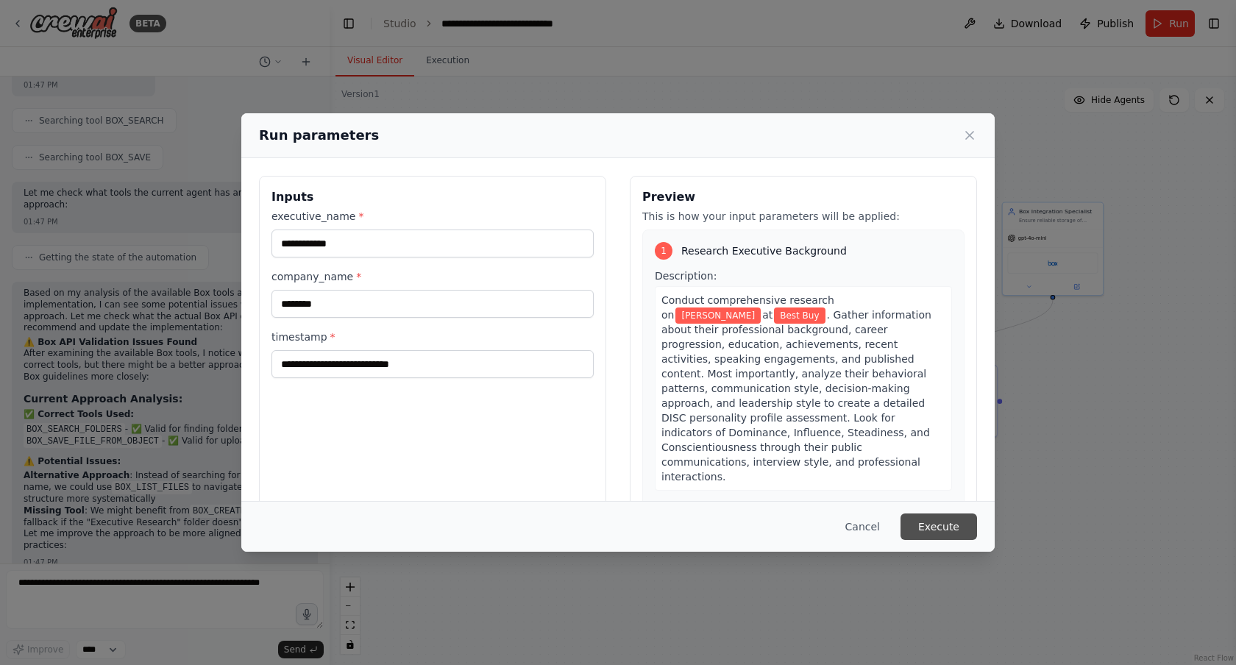
click at [934, 528] on button "Execute" at bounding box center [939, 527] width 77 height 26
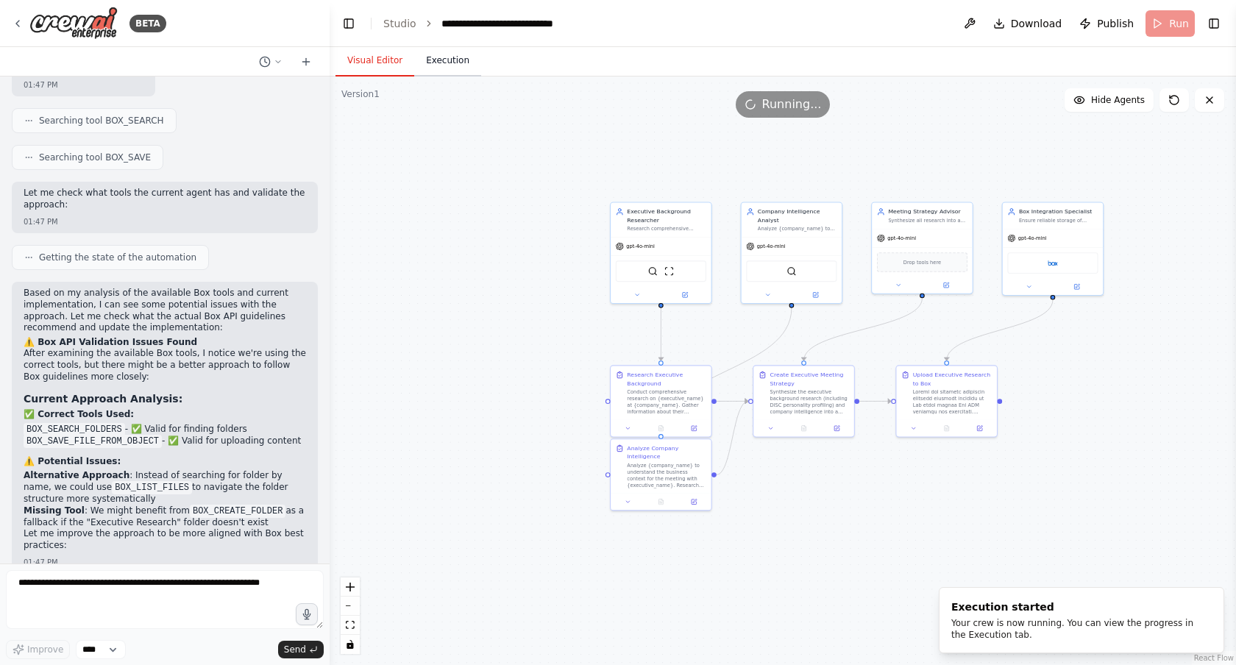
click at [440, 60] on button "Execution" at bounding box center [447, 61] width 67 height 31
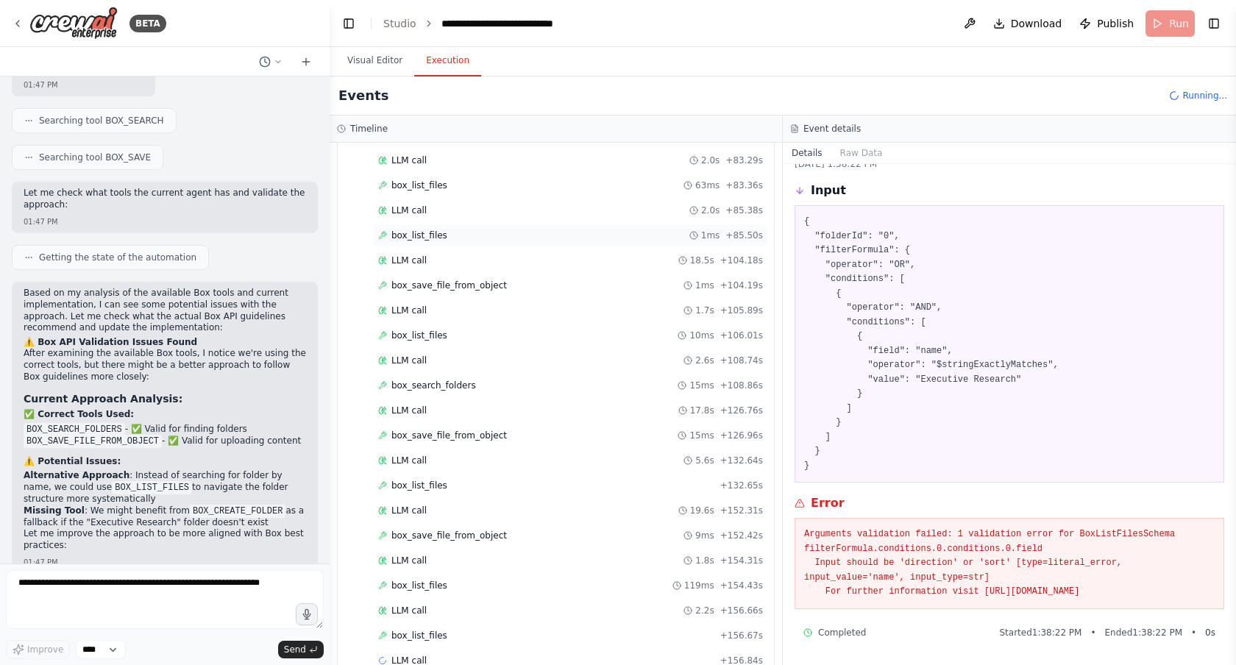
scroll to position [1304, 0]
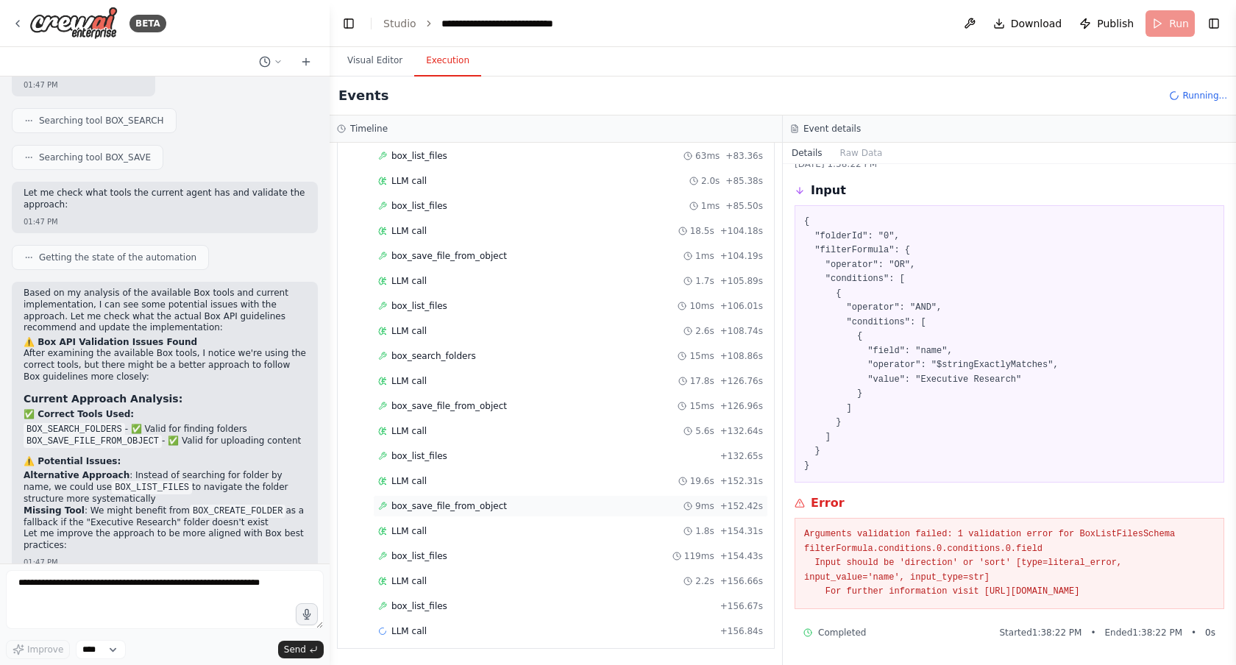
click at [492, 498] on div "box_save_file_from_object 9ms + 152.42s" at bounding box center [570, 506] width 395 height 22
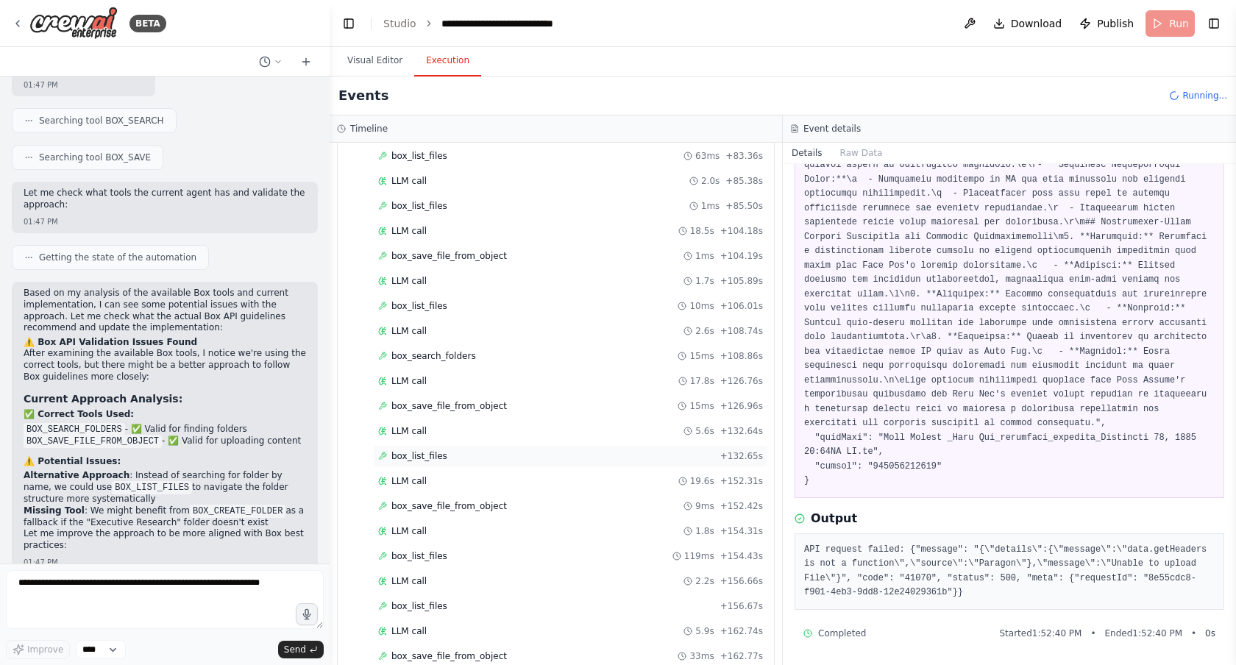
scroll to position [1504, 0]
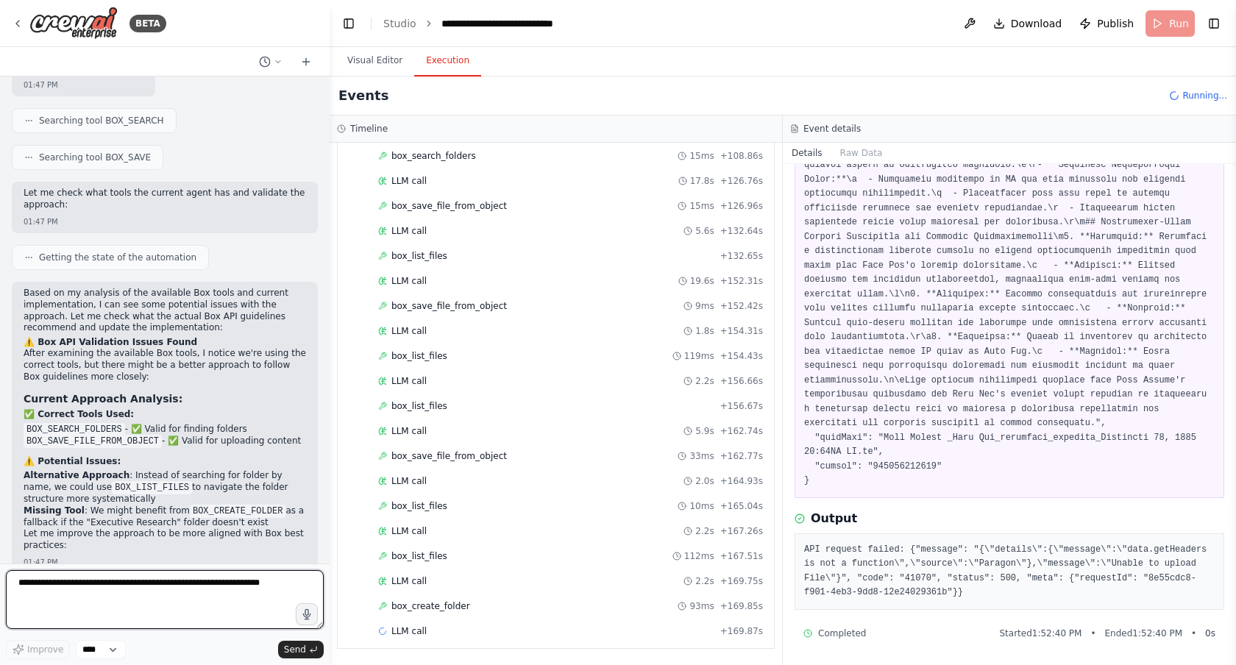
click at [161, 582] on textarea at bounding box center [165, 599] width 318 height 59
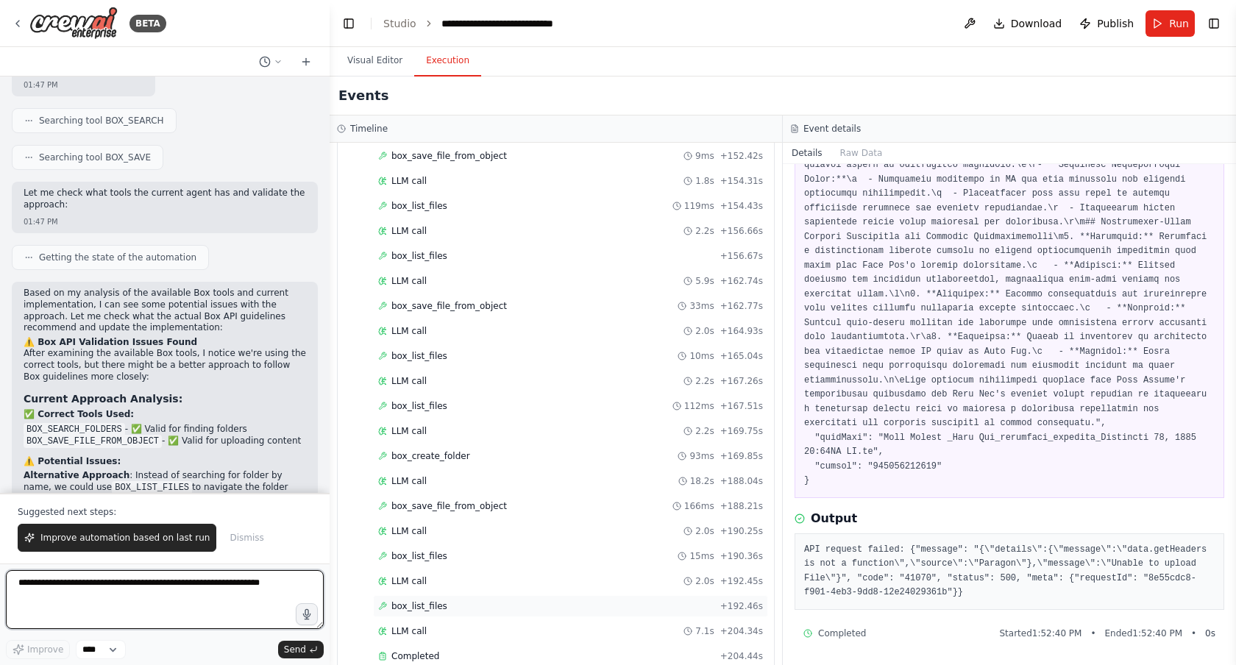
scroll to position [1679, 0]
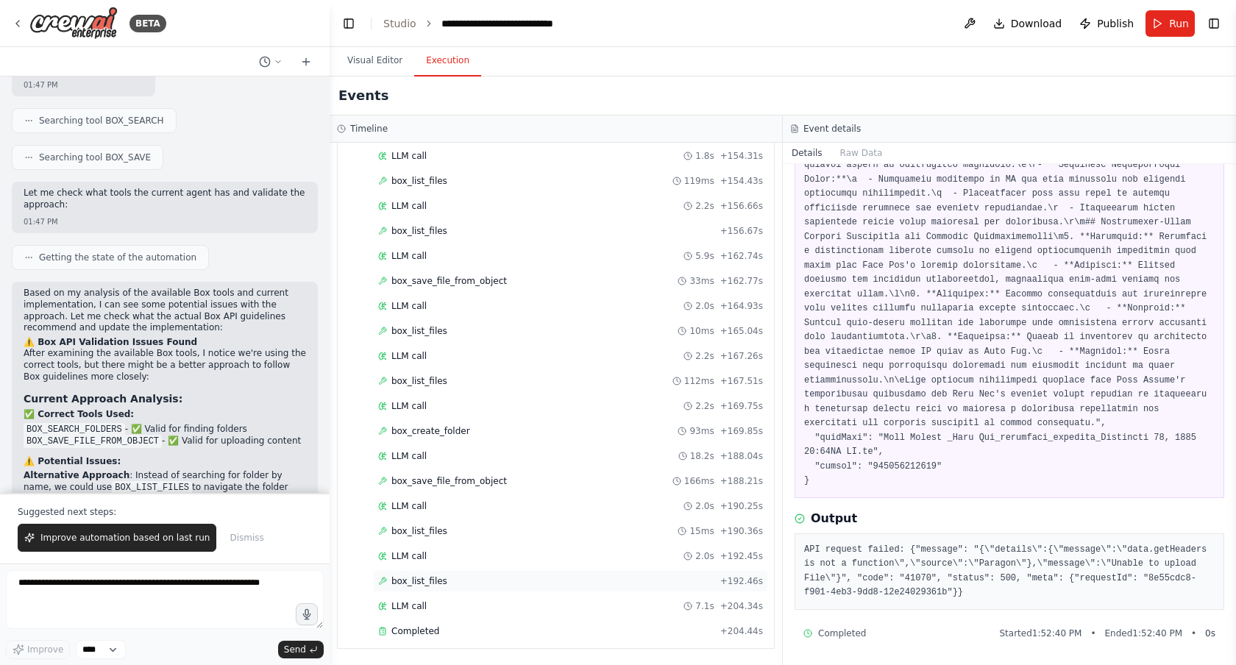
click at [489, 629] on div "Completed" at bounding box center [546, 631] width 336 height 12
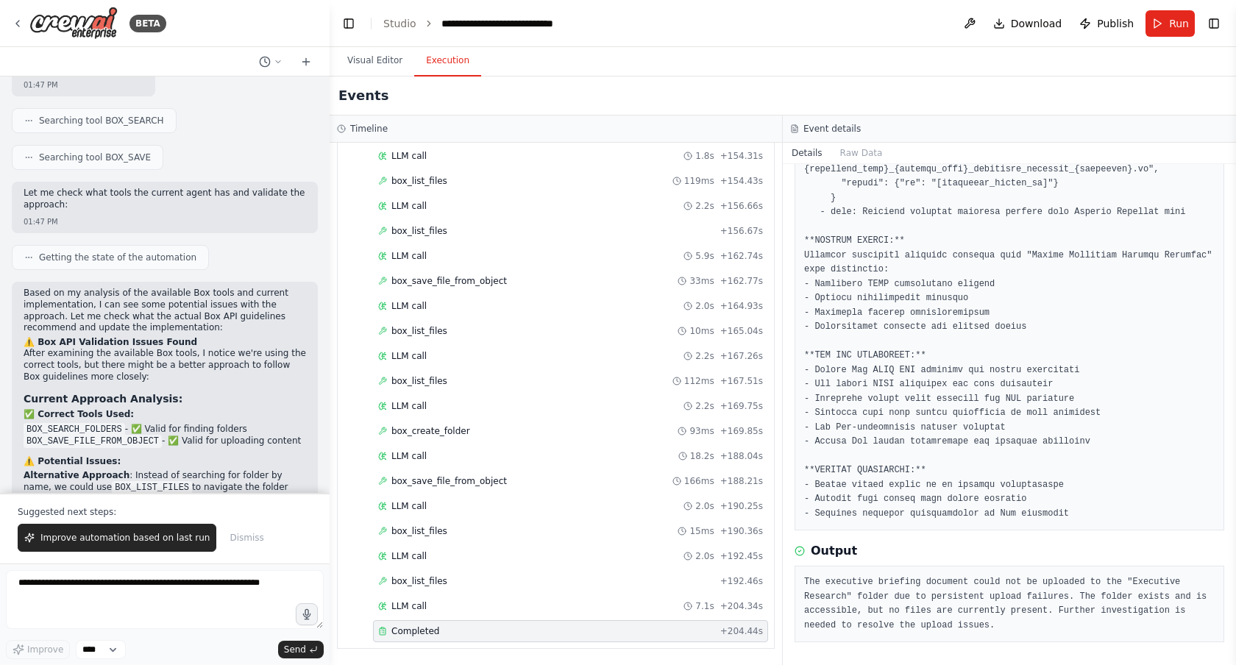
scroll to position [338, 0]
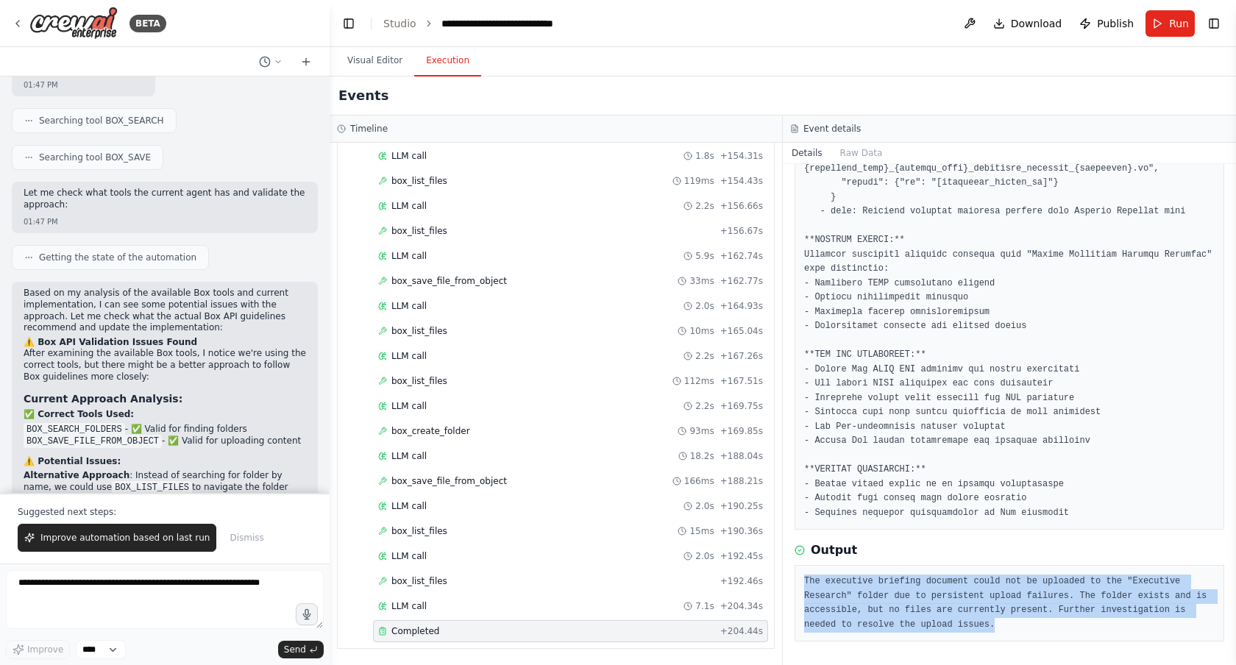
drag, startPoint x: 806, startPoint y: 582, endPoint x: 1008, endPoint y: 627, distance: 207.2
click at [1008, 627] on pre "The executive briefing document could not be uploaded to the "Executive Researc…" at bounding box center [1009, 603] width 411 height 57
copy pre "The executive briefing document could not be uploaded to the "Executive Researc…"
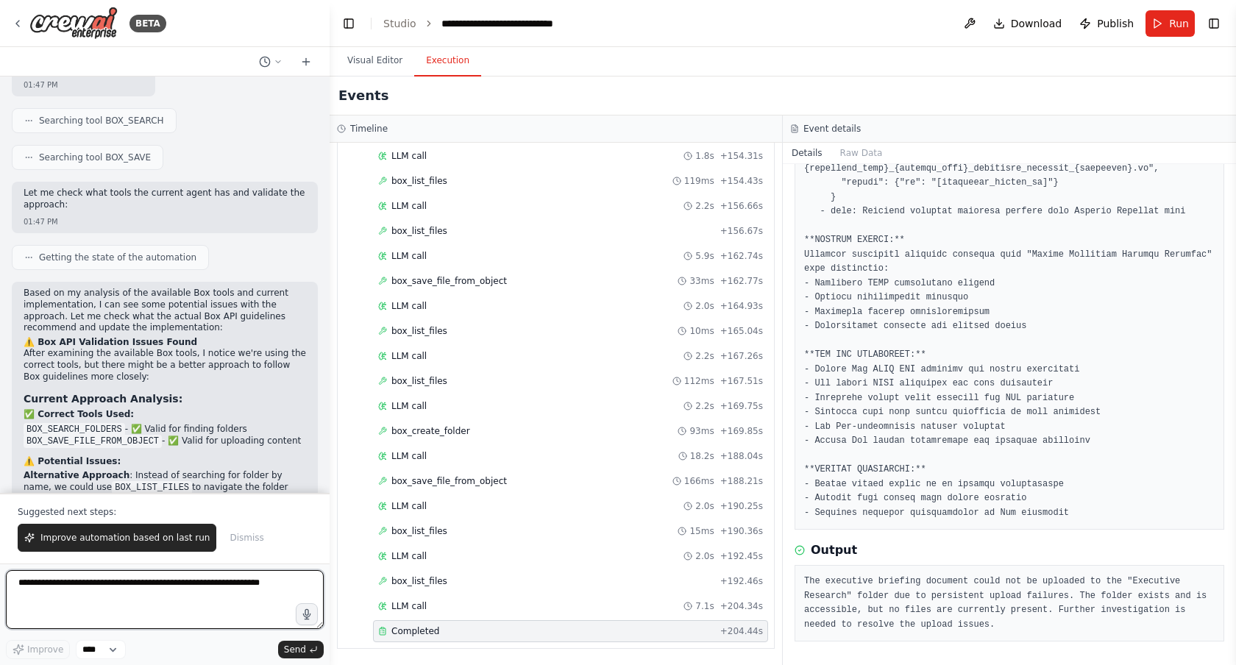
click at [215, 594] on textarea at bounding box center [165, 599] width 318 height 59
paste textarea "**********"
type textarea "**********"
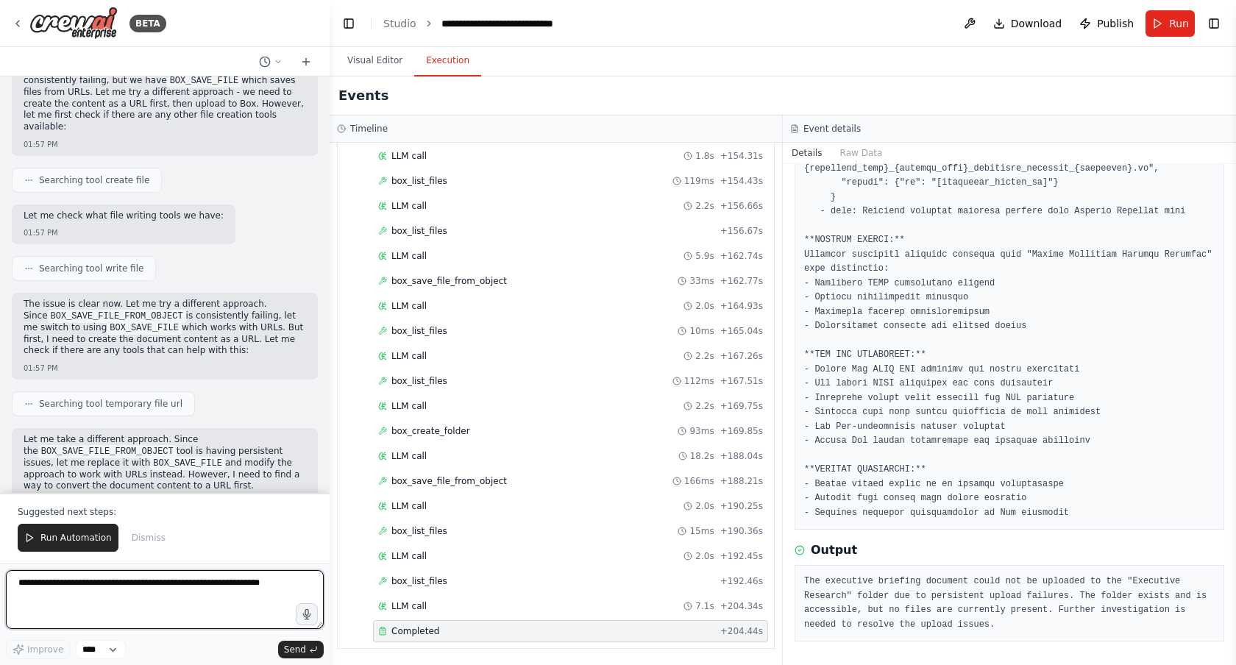
scroll to position [33188, 0]
